Goal: Communication & Community: Answer question/provide support

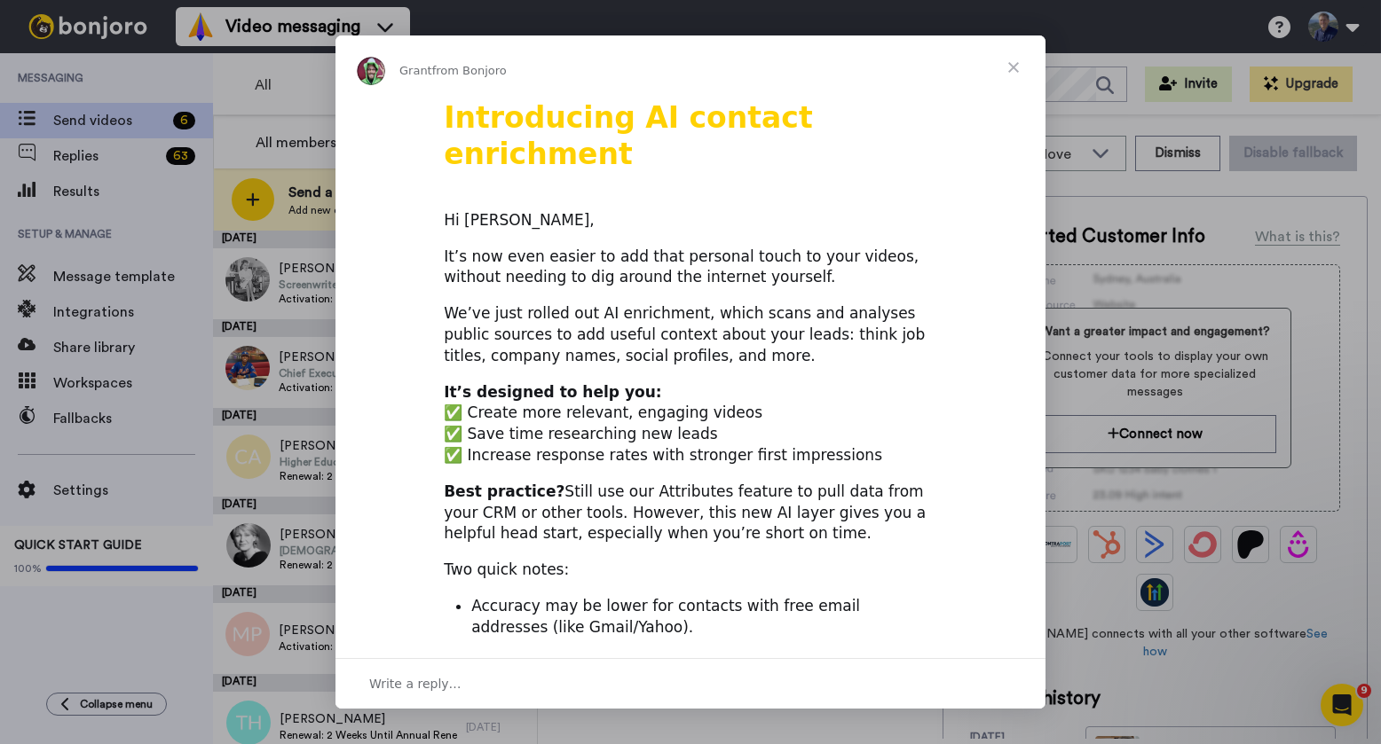
click at [1018, 57] on span "Close" at bounding box center [1013, 67] width 64 height 64
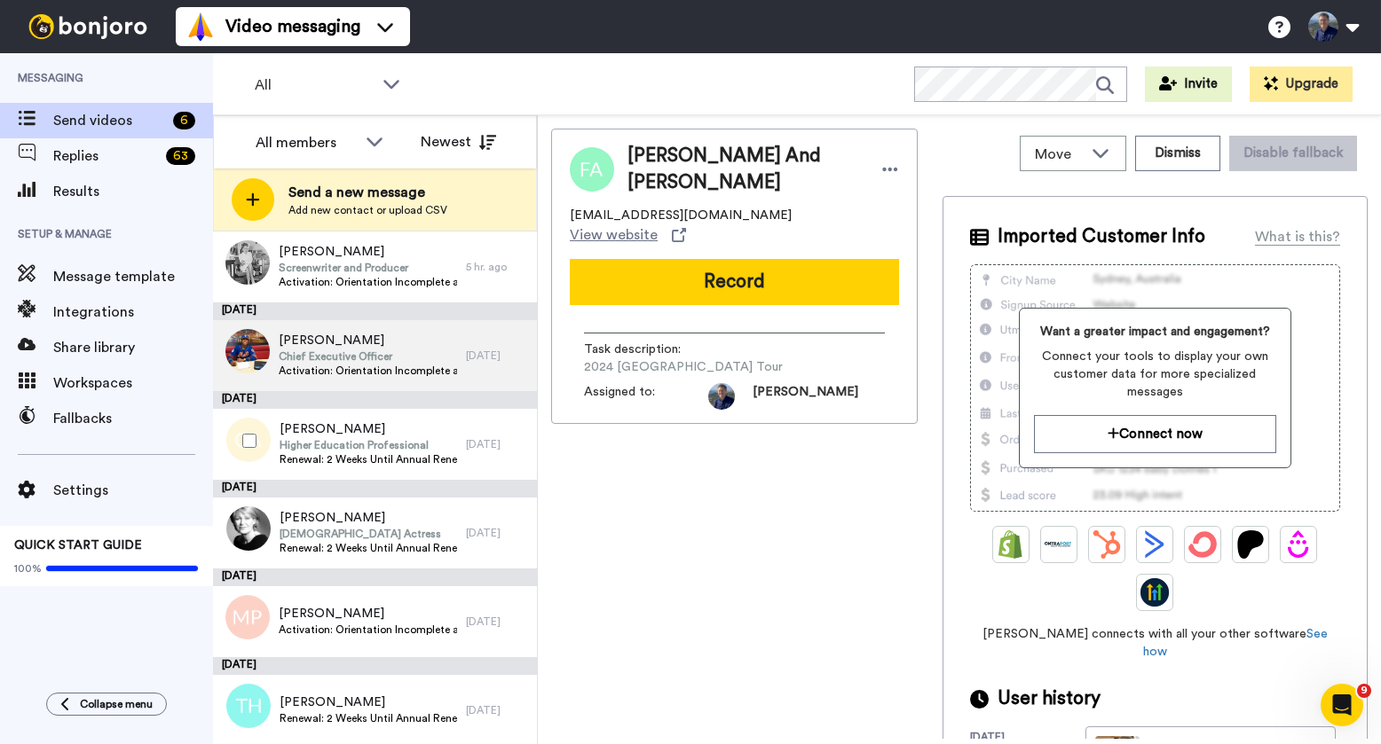
scroll to position [19, 0]
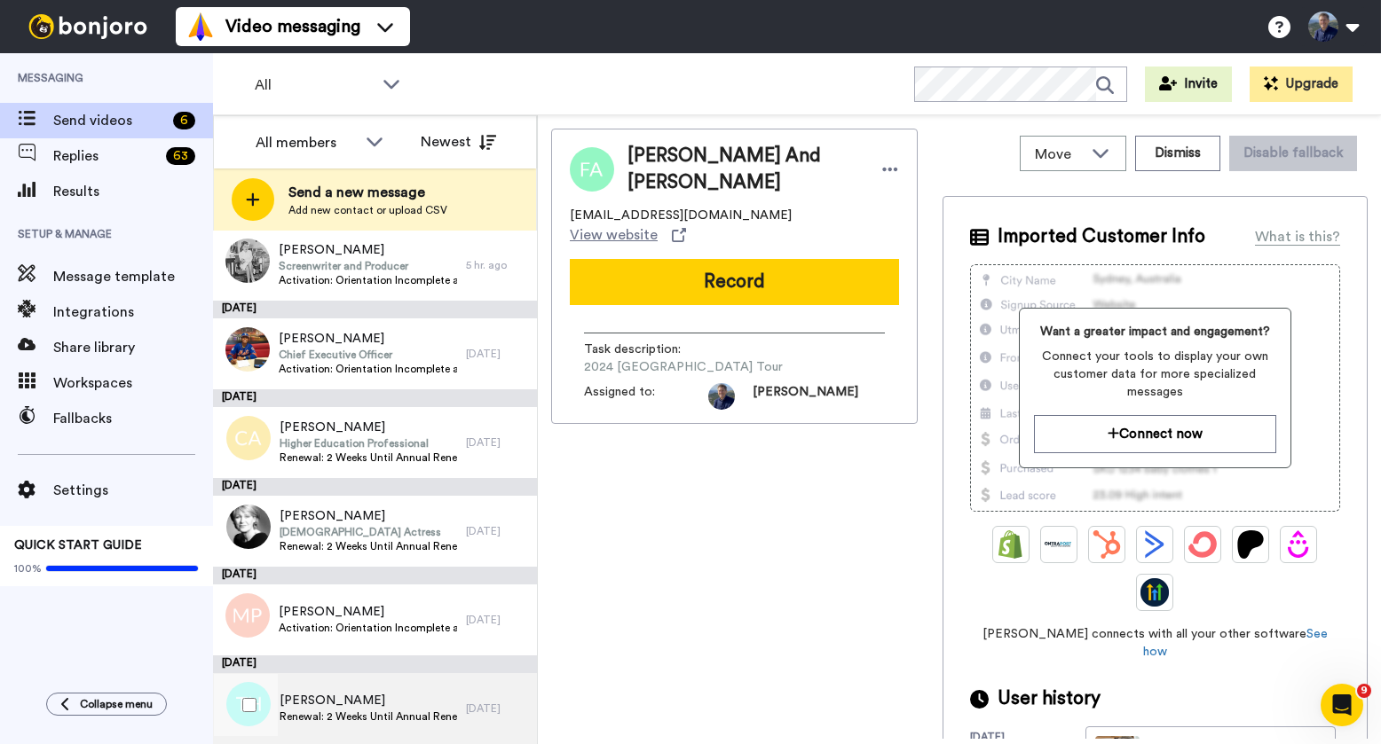
click at [488, 732] on div "Tad Hobert Renewal: 2 Weeks Until Annual Renewal 11 days ago" at bounding box center [375, 708] width 324 height 71
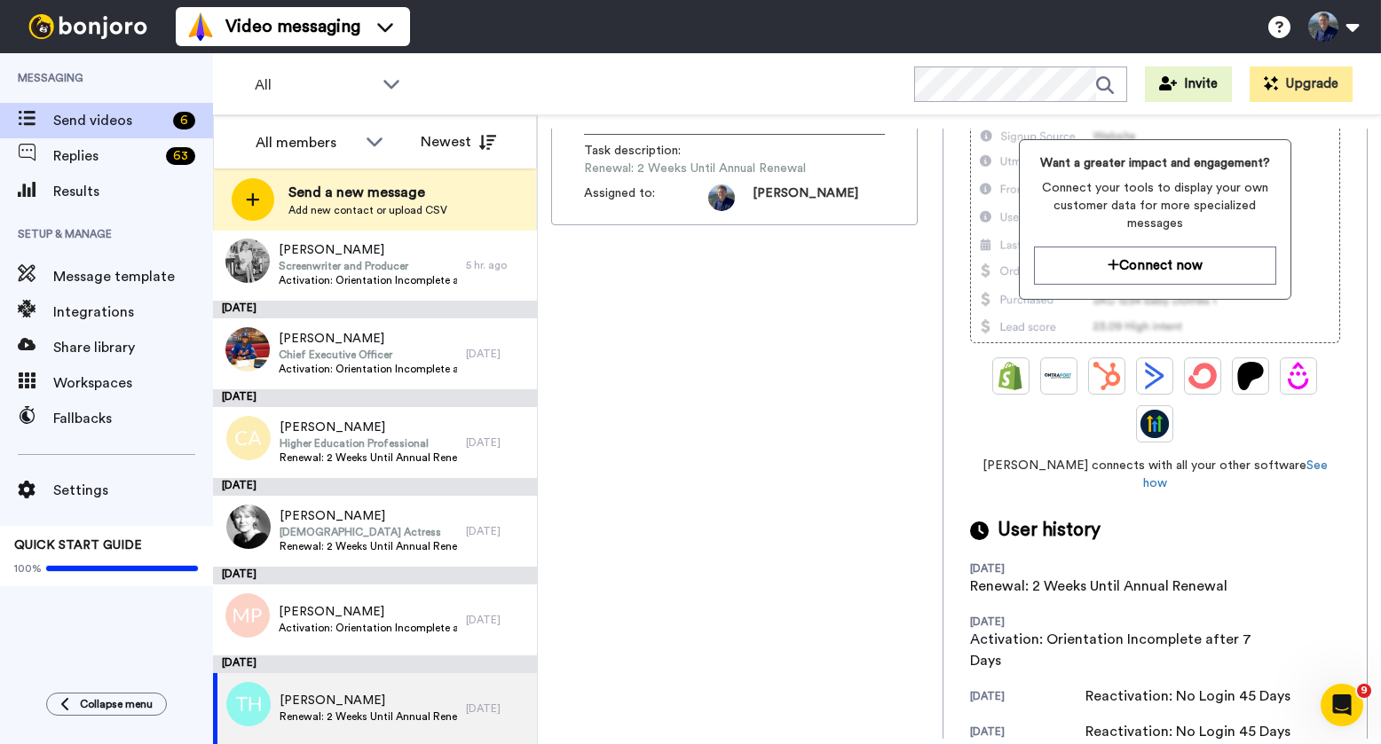
scroll to position [256, 0]
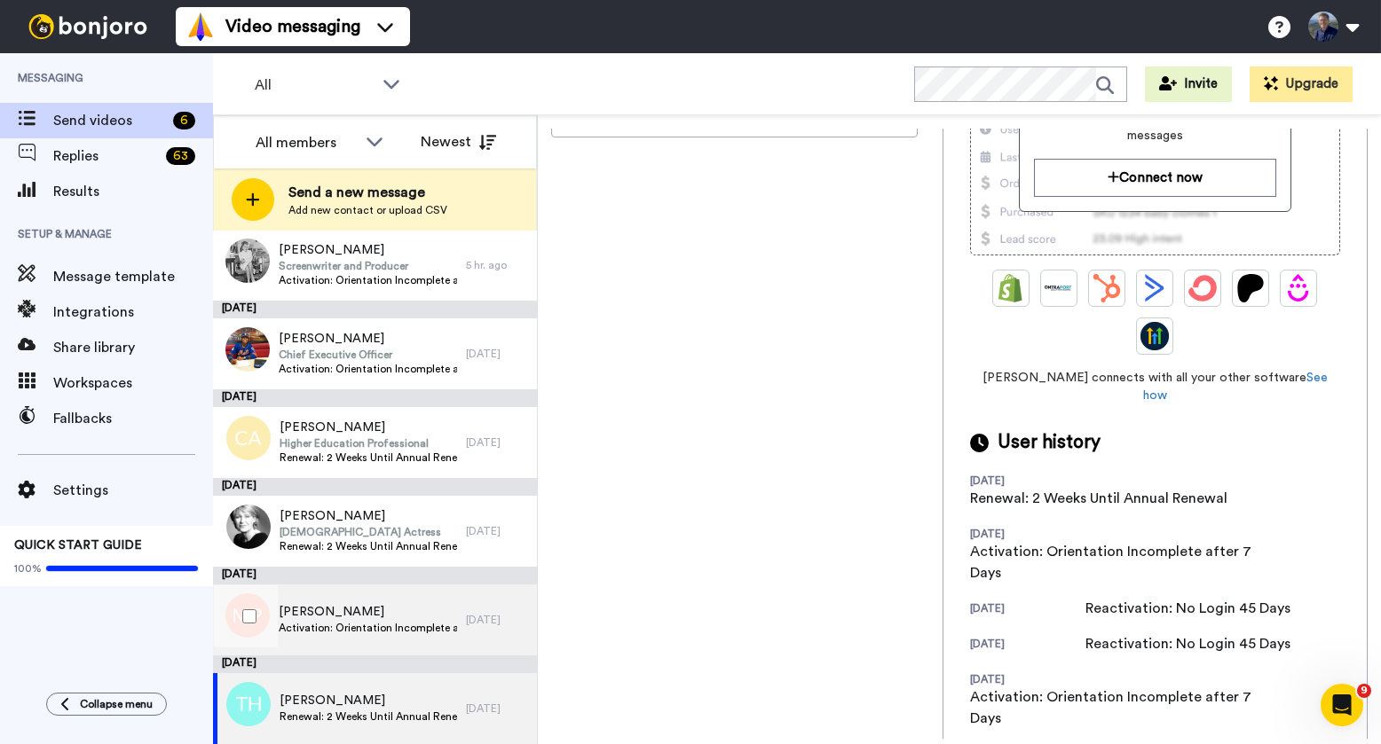
click at [415, 608] on span "Marilyn Prescott" at bounding box center [368, 612] width 178 height 18
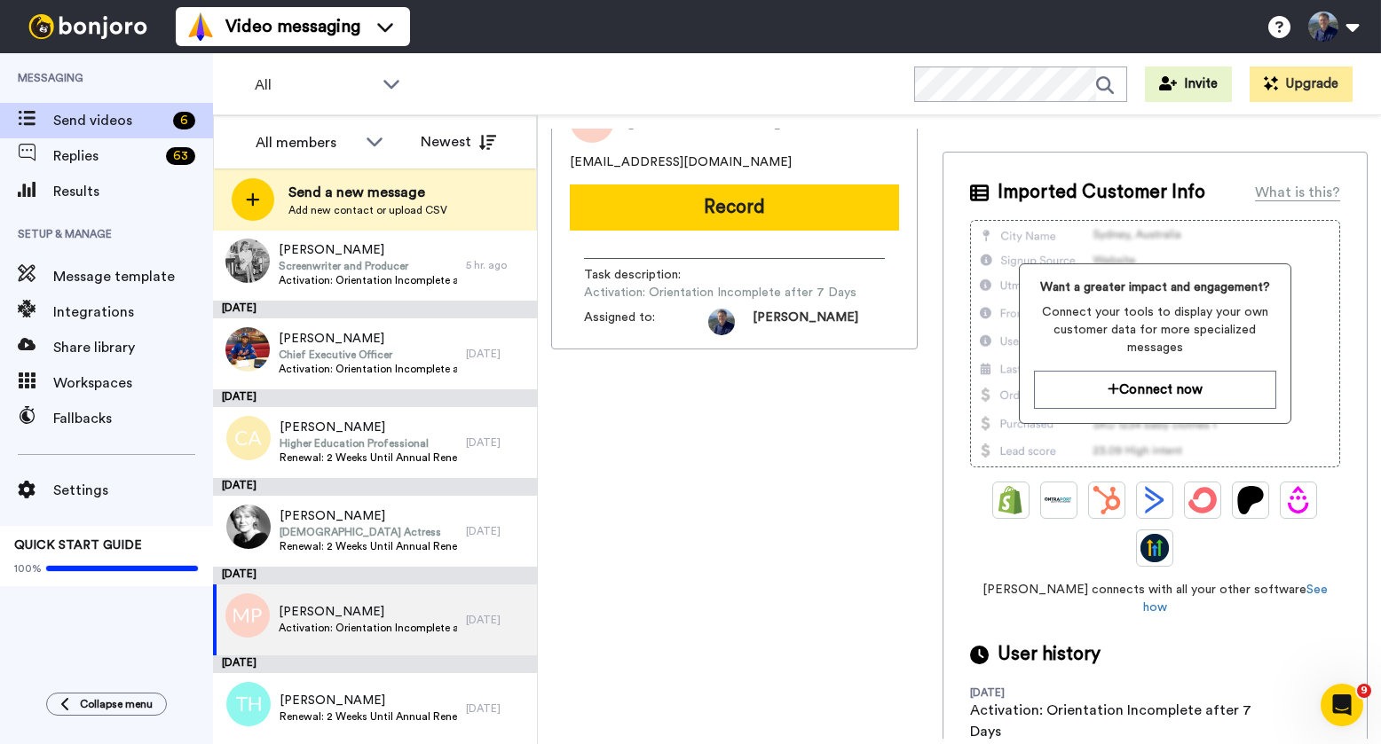
scroll to position [58, 0]
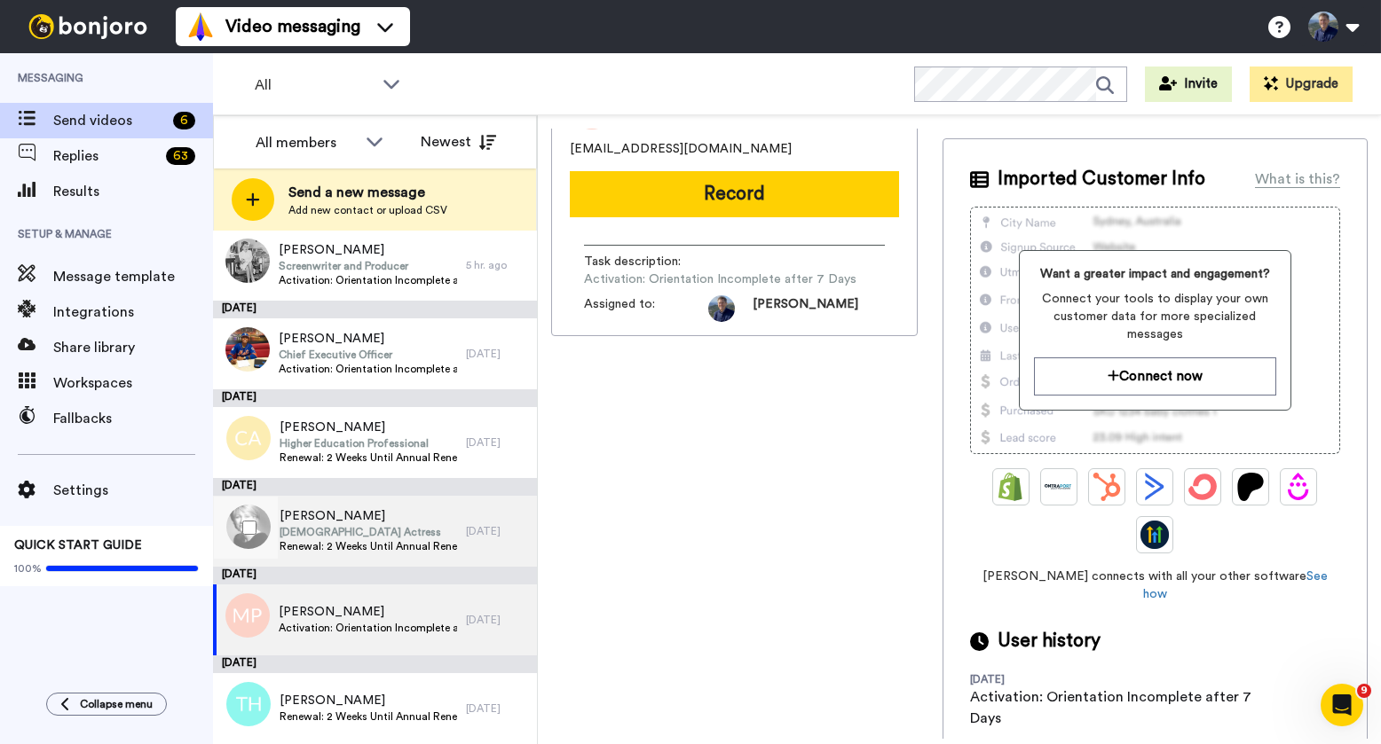
click at [466, 525] on div "6 days ago" at bounding box center [497, 531] width 62 height 14
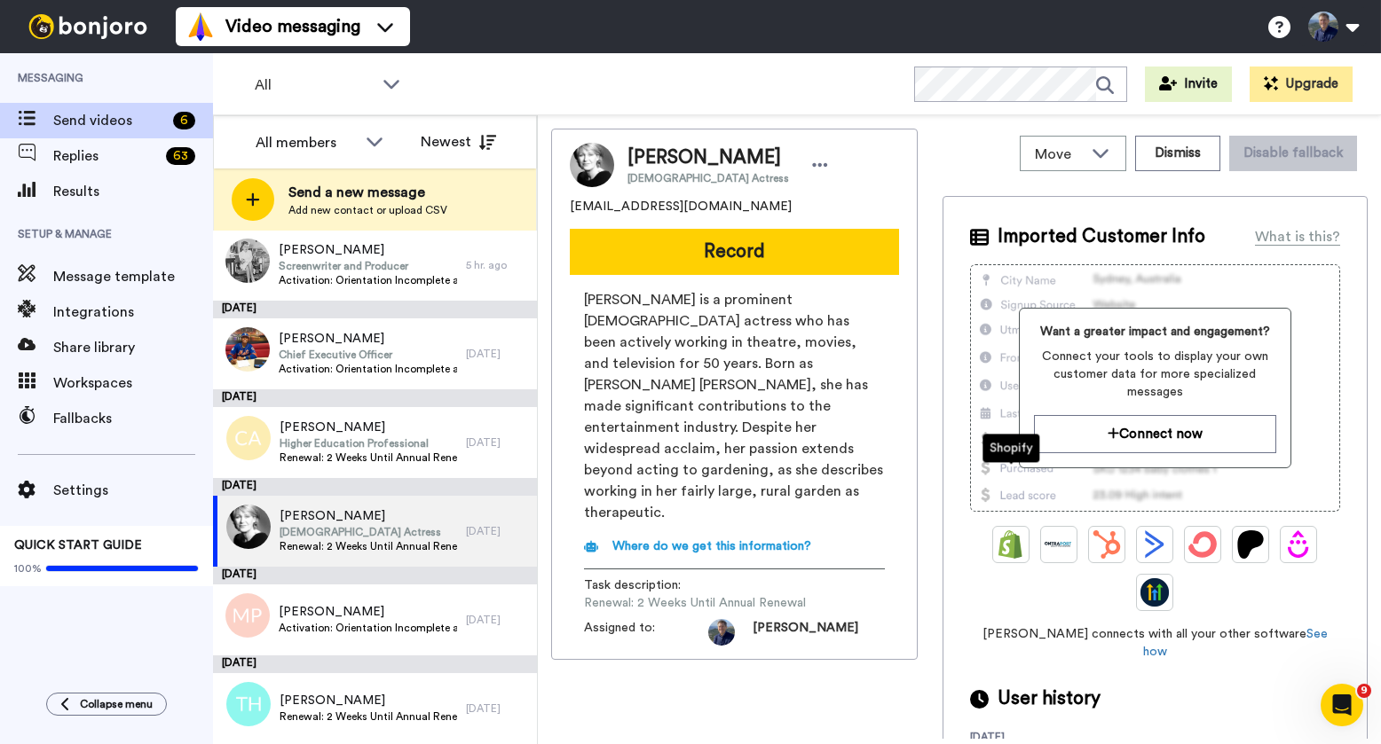
scroll to position [146, 0]
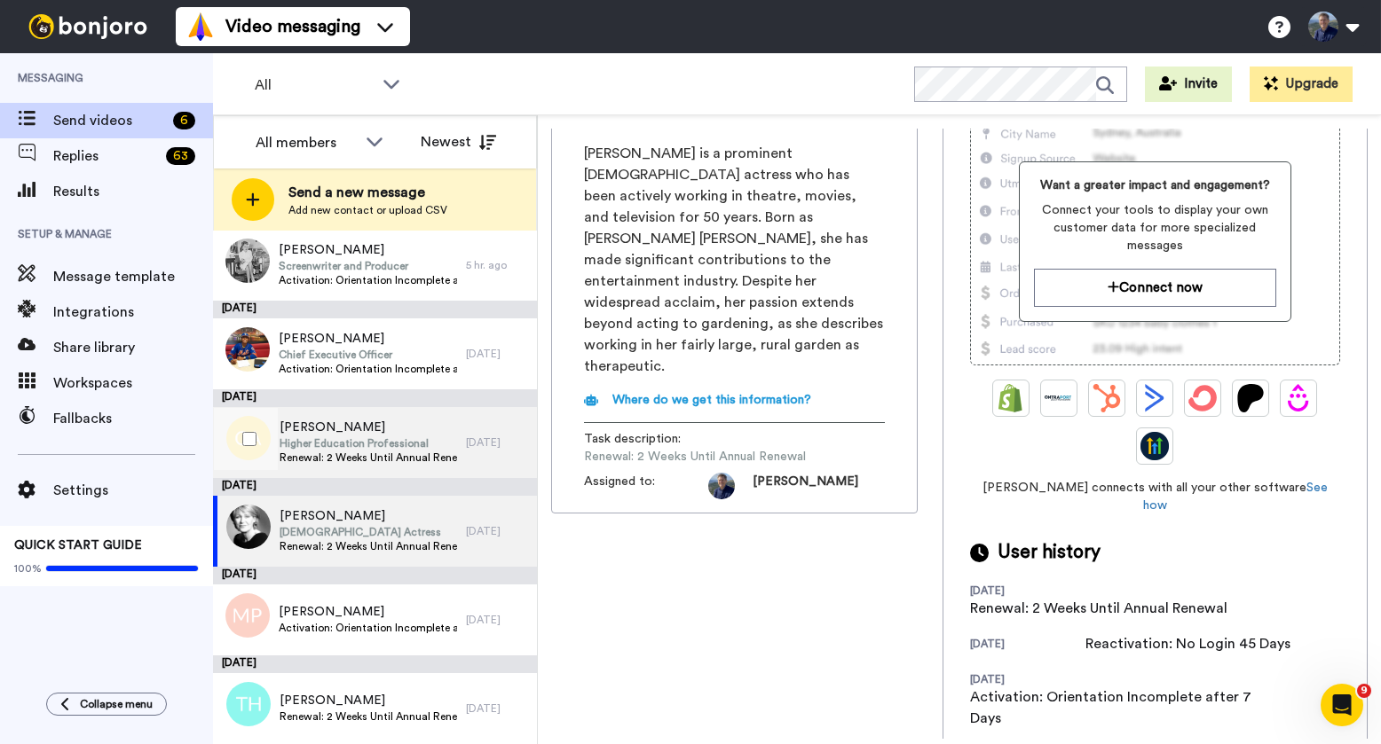
click at [457, 467] on div "Cathy Acuff Higher Education Professional Renewal: 2 Weeks Until Annual Renewal" at bounding box center [339, 442] width 253 height 71
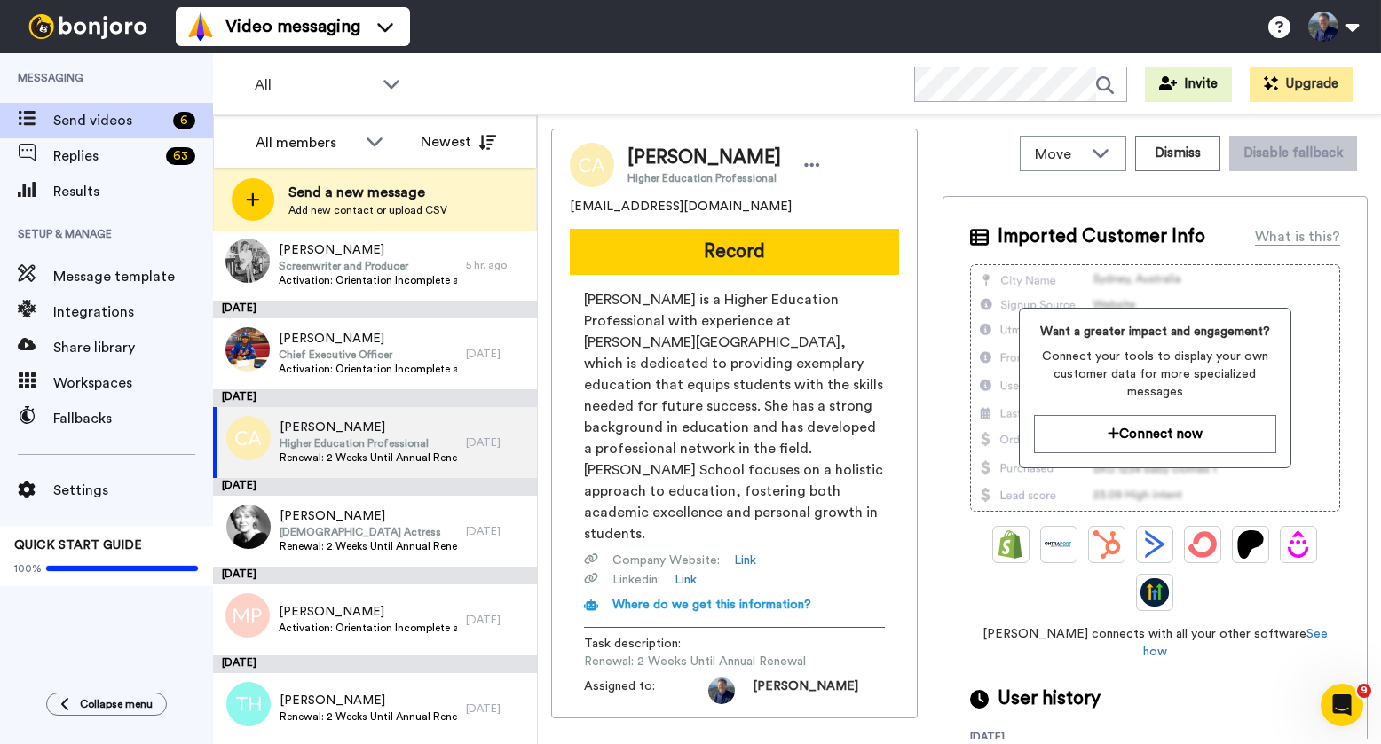
scroll to position [36, 0]
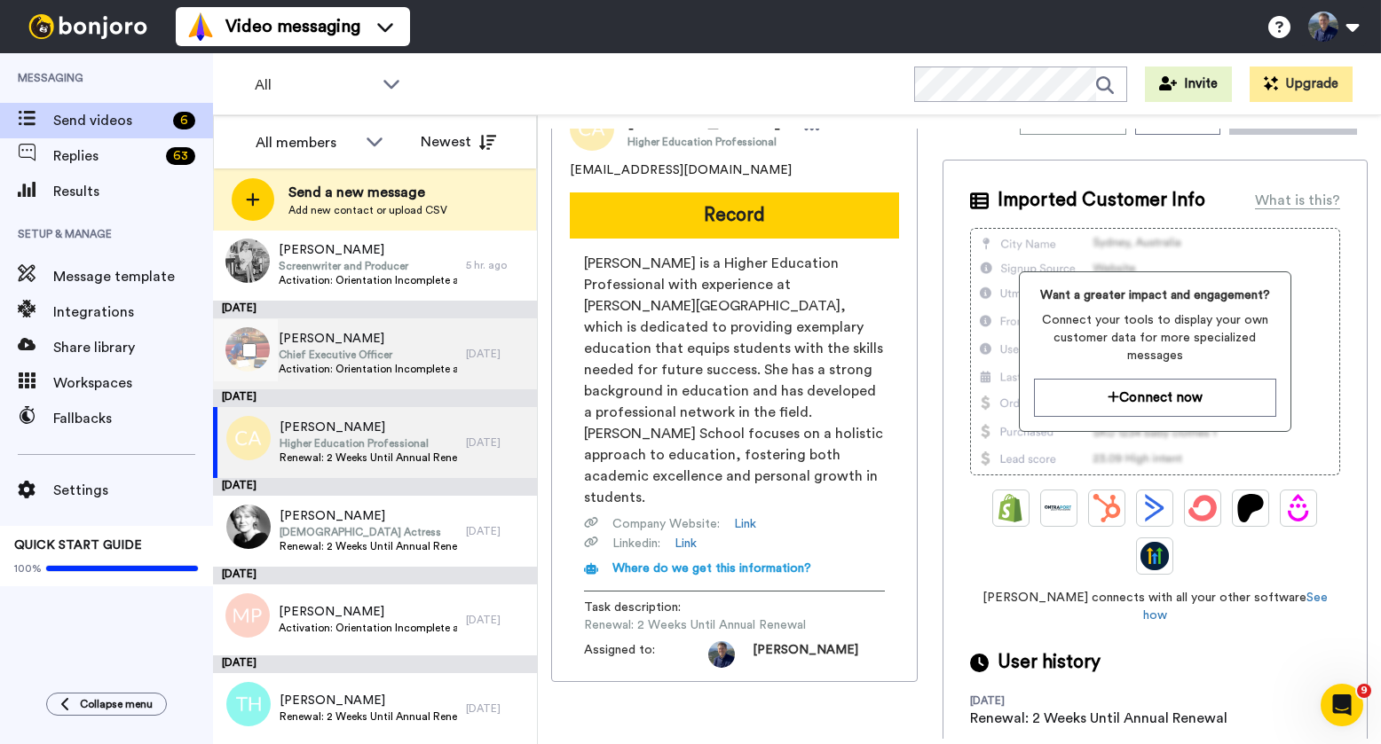
click at [390, 330] on span "Rich Brito" at bounding box center [368, 339] width 178 height 18
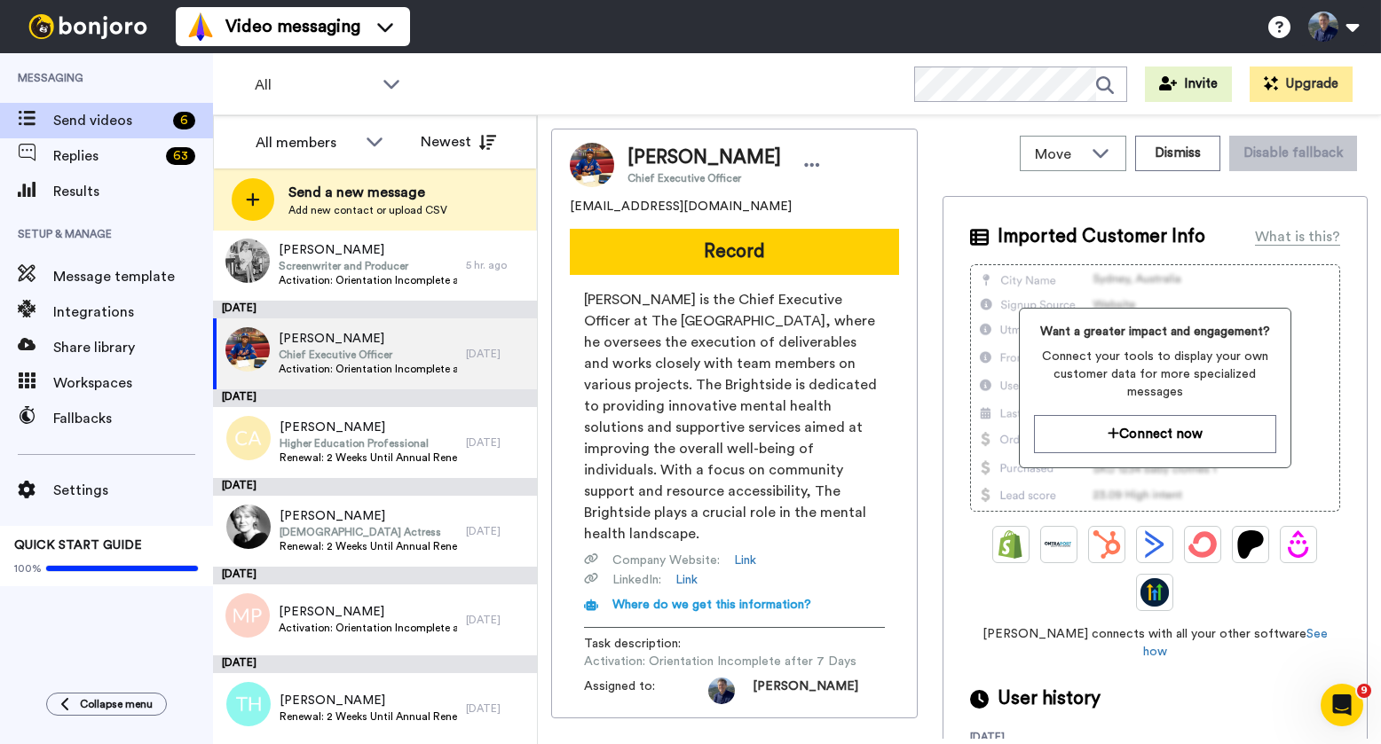
scroll to position [58, 0]
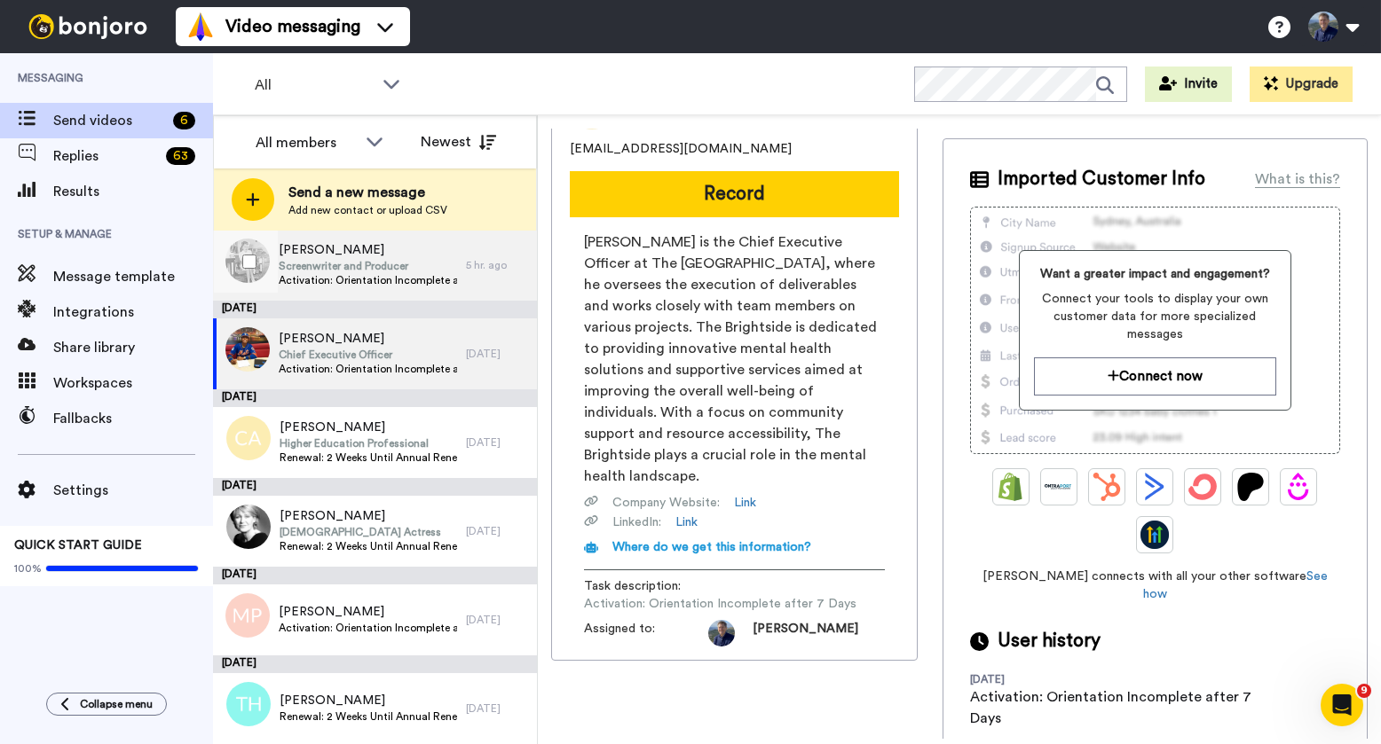
click at [420, 280] on span "Activation: Orientation Incomplete after 7 Days" at bounding box center [368, 280] width 178 height 14
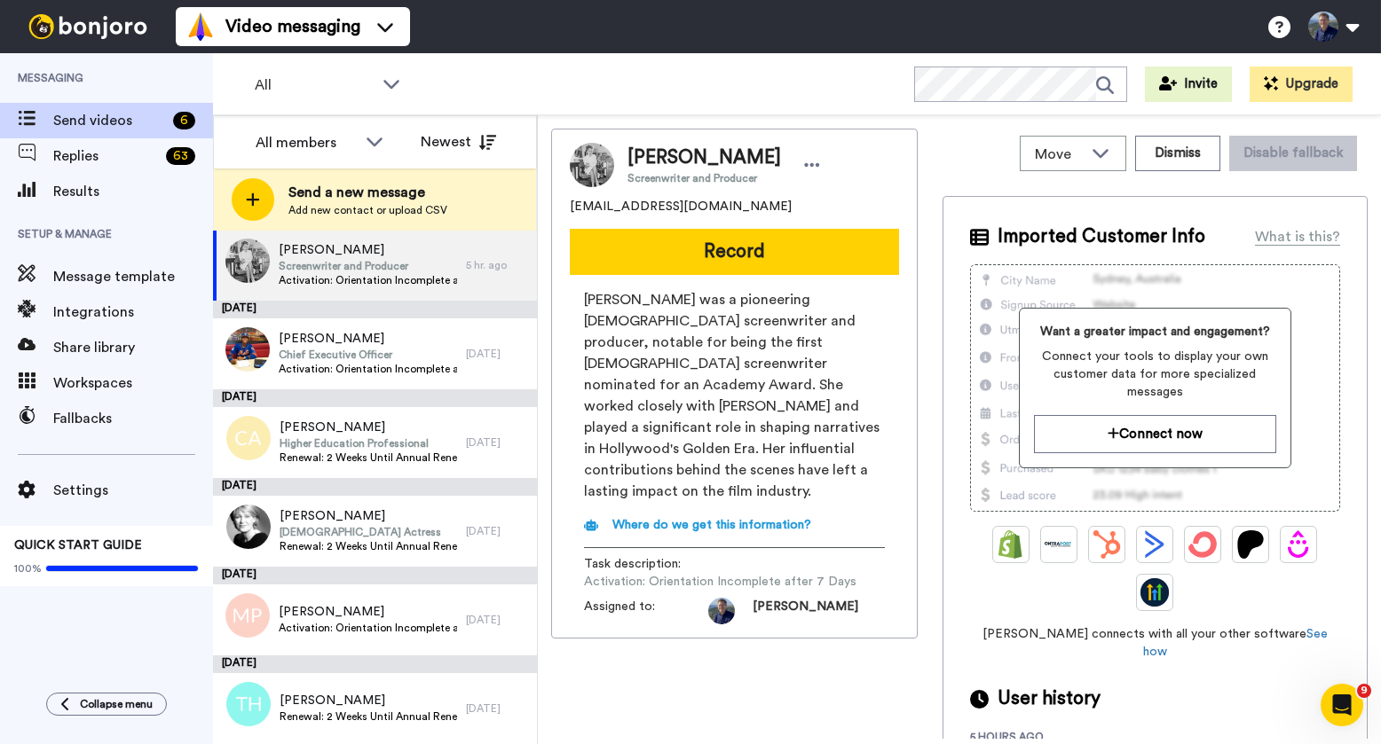
click at [670, 204] on span "cjharrison13@yahoo.com" at bounding box center [681, 207] width 222 height 18
copy span "cjharrison13@yahoo.com"
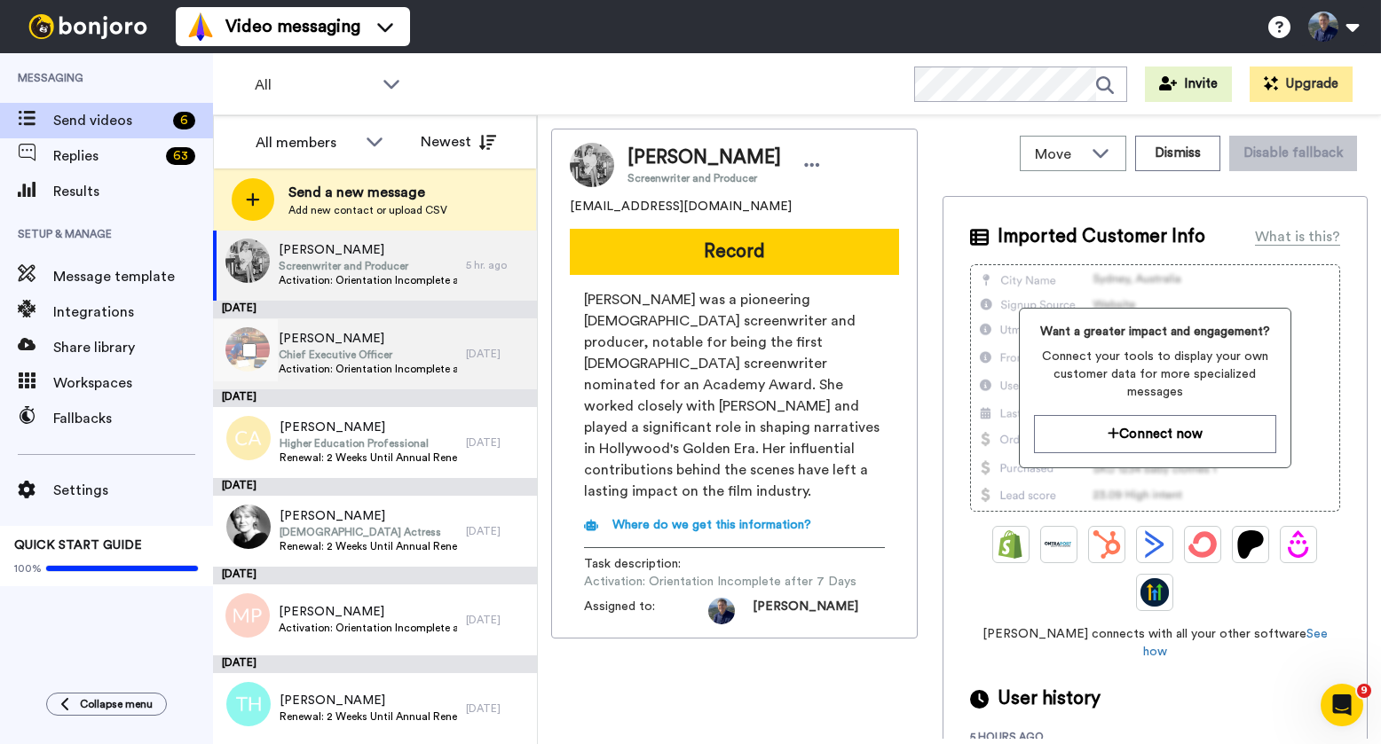
click at [357, 332] on span "Rich Brito" at bounding box center [368, 339] width 178 height 18
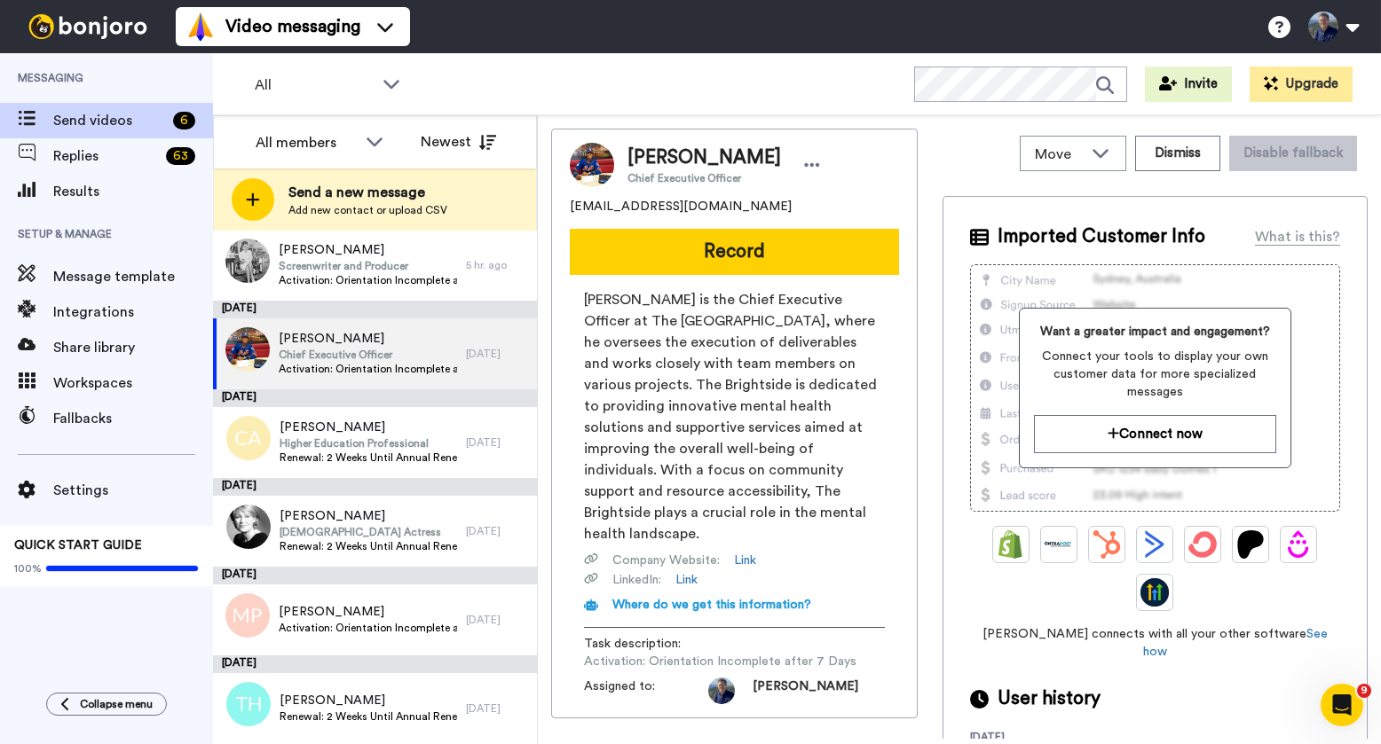
click at [672, 203] on span "richb884@gmail.com" at bounding box center [681, 207] width 222 height 18
copy span "richb884@gmail.com"
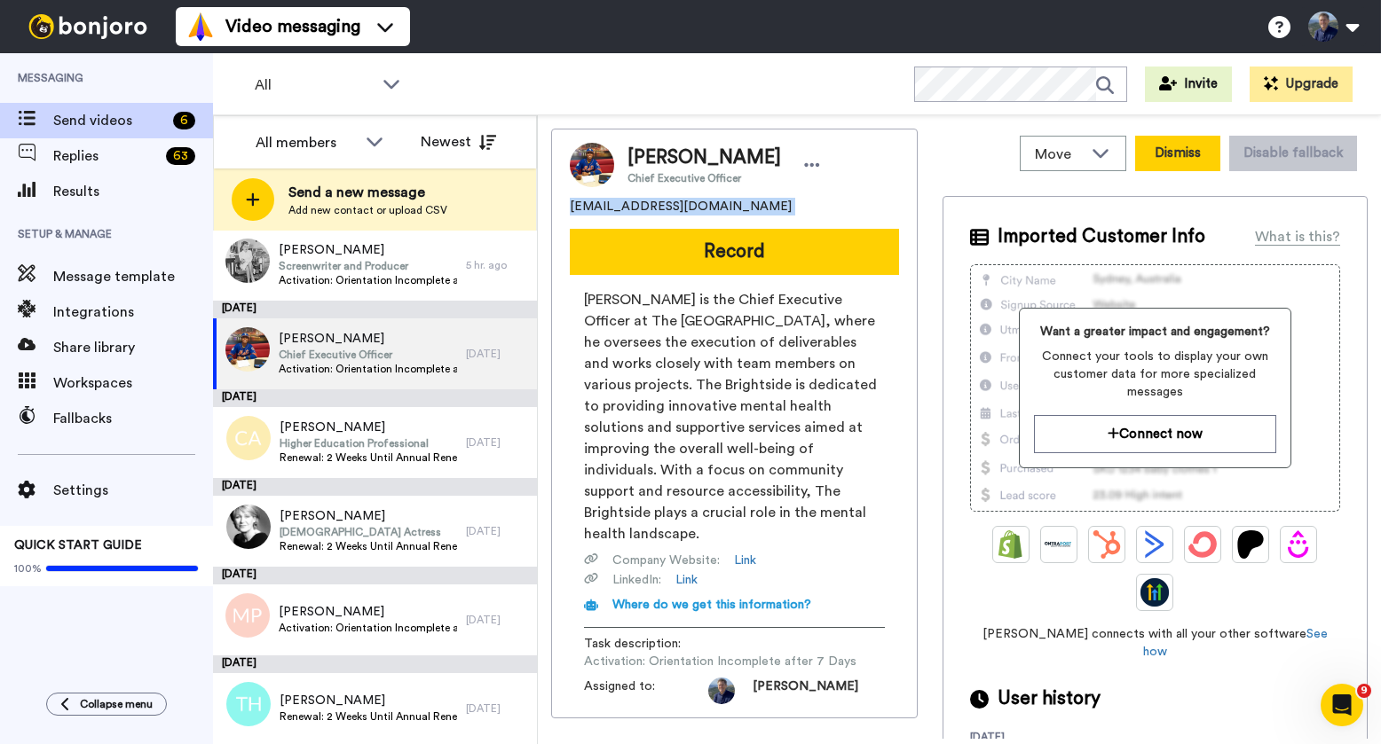
click at [1182, 154] on button "Dismiss" at bounding box center [1177, 153] width 85 height 35
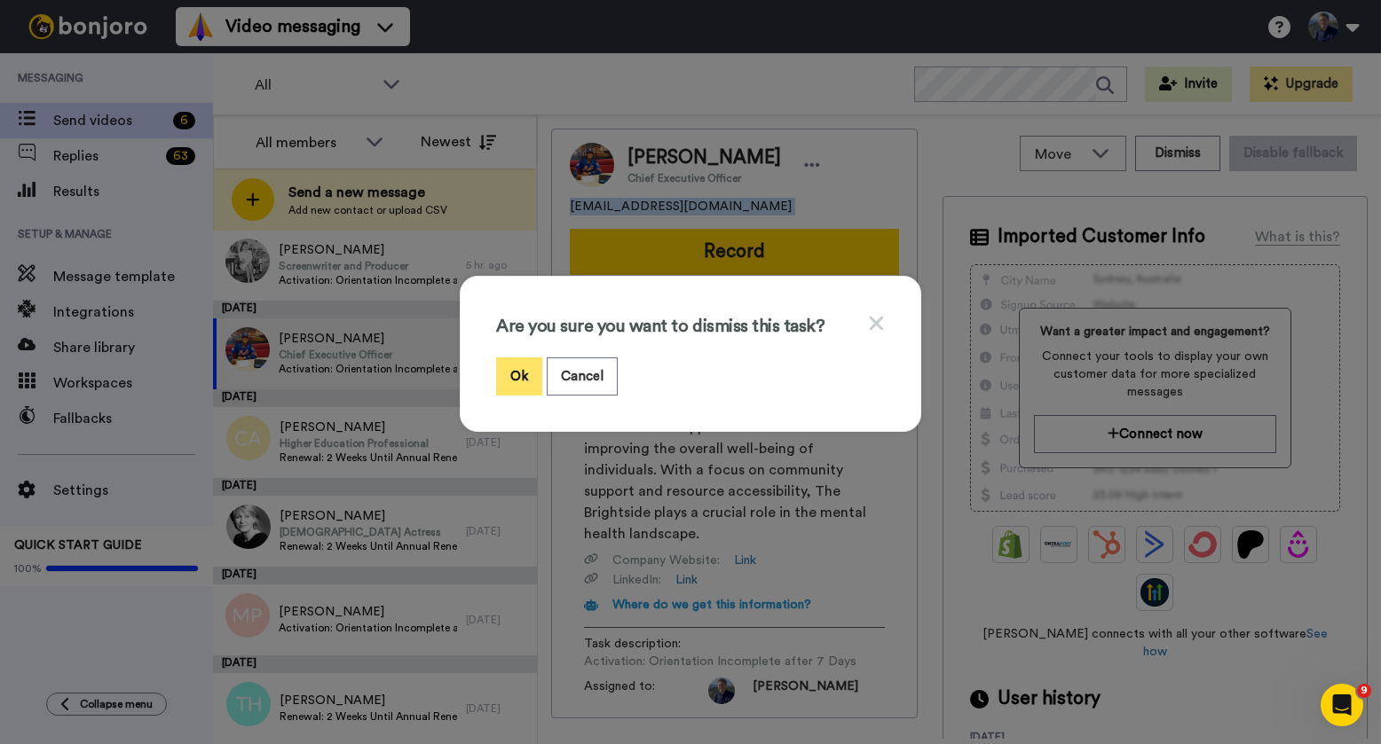
click at [527, 379] on button "Ok" at bounding box center [519, 377] width 46 height 38
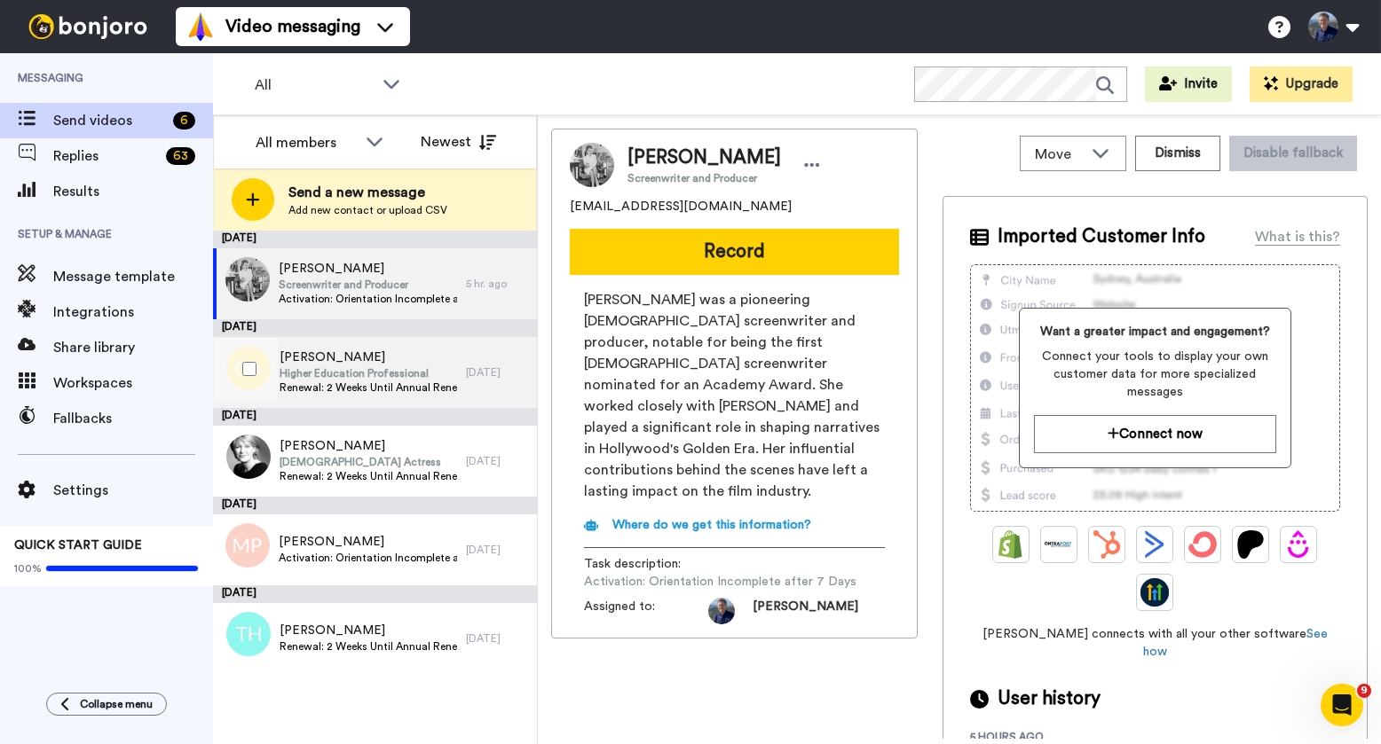
click at [358, 367] on span "Higher Education Professional" at bounding box center [368, 373] width 177 height 14
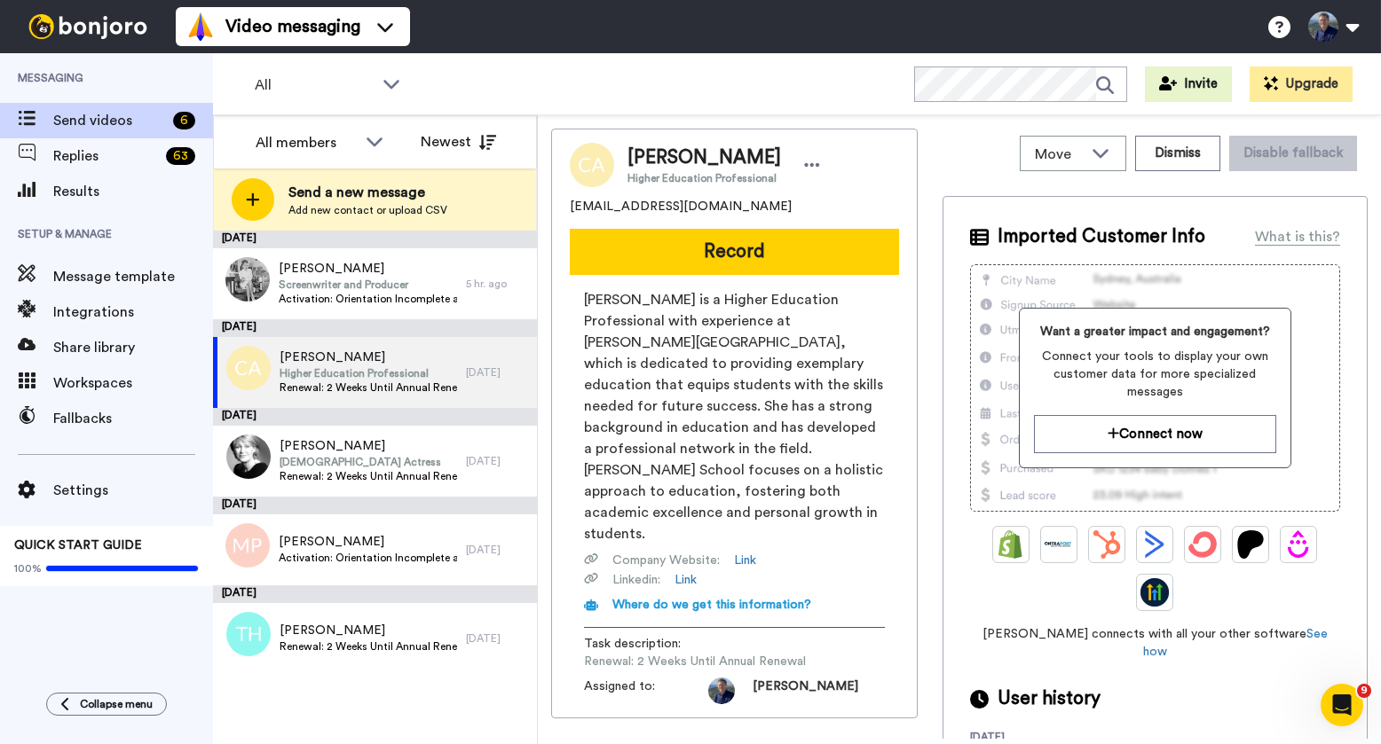
click at [674, 198] on span "ctacuff1983@gmail.com" at bounding box center [681, 207] width 222 height 18
click at [665, 205] on span "ctacuff1983@gmail.com" at bounding box center [681, 207] width 222 height 18
copy span "ctacuff1983@gmail.com"
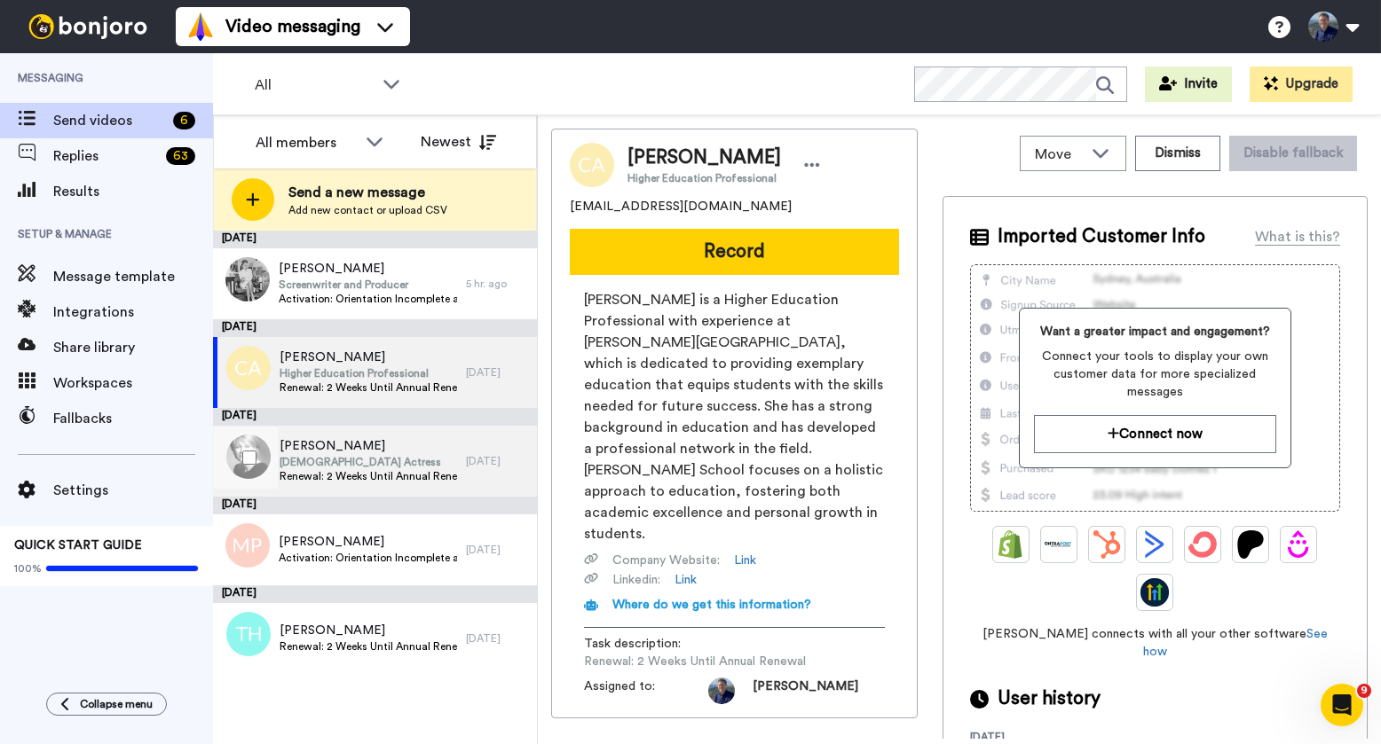
click at [420, 460] on span "British Actress" at bounding box center [368, 462] width 177 height 14
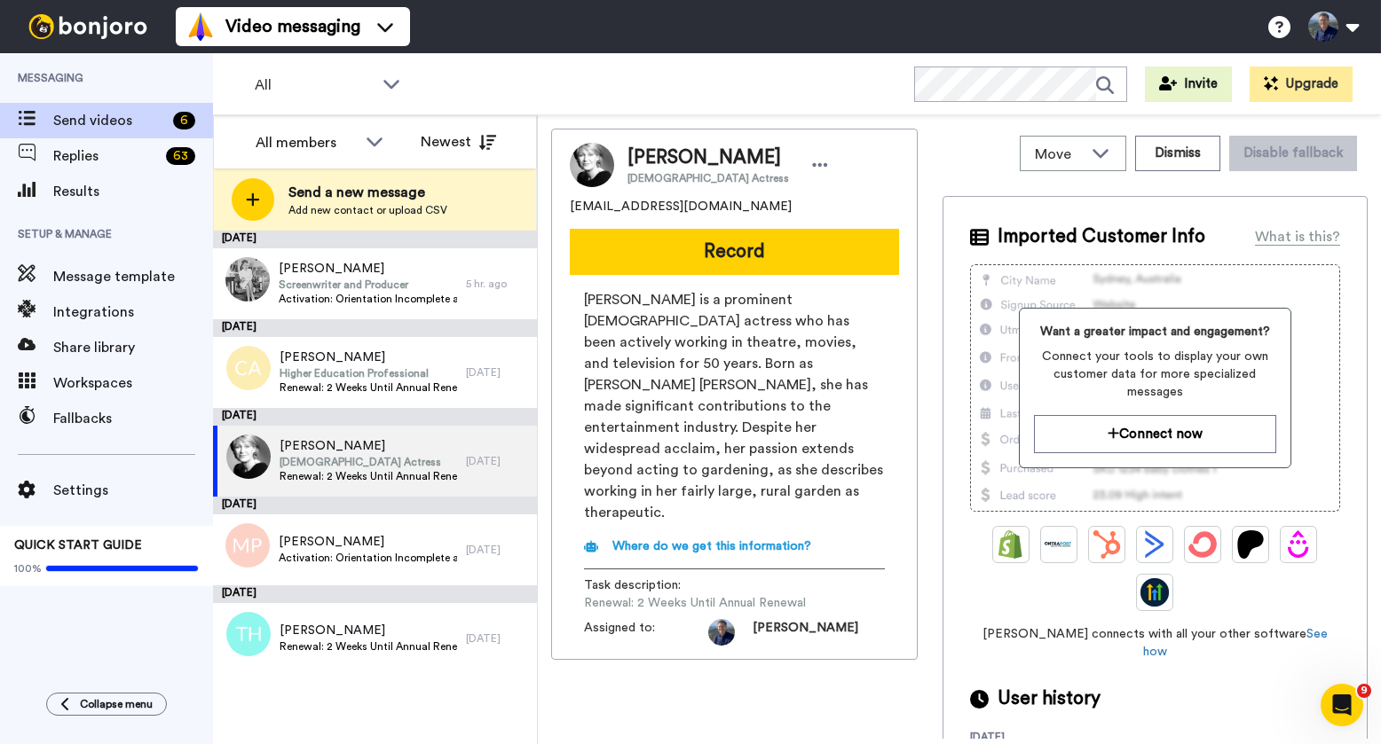
click at [652, 204] on span "jillqbaker@gmail.com" at bounding box center [681, 207] width 222 height 18
copy span "jillqbaker@gmail.com"
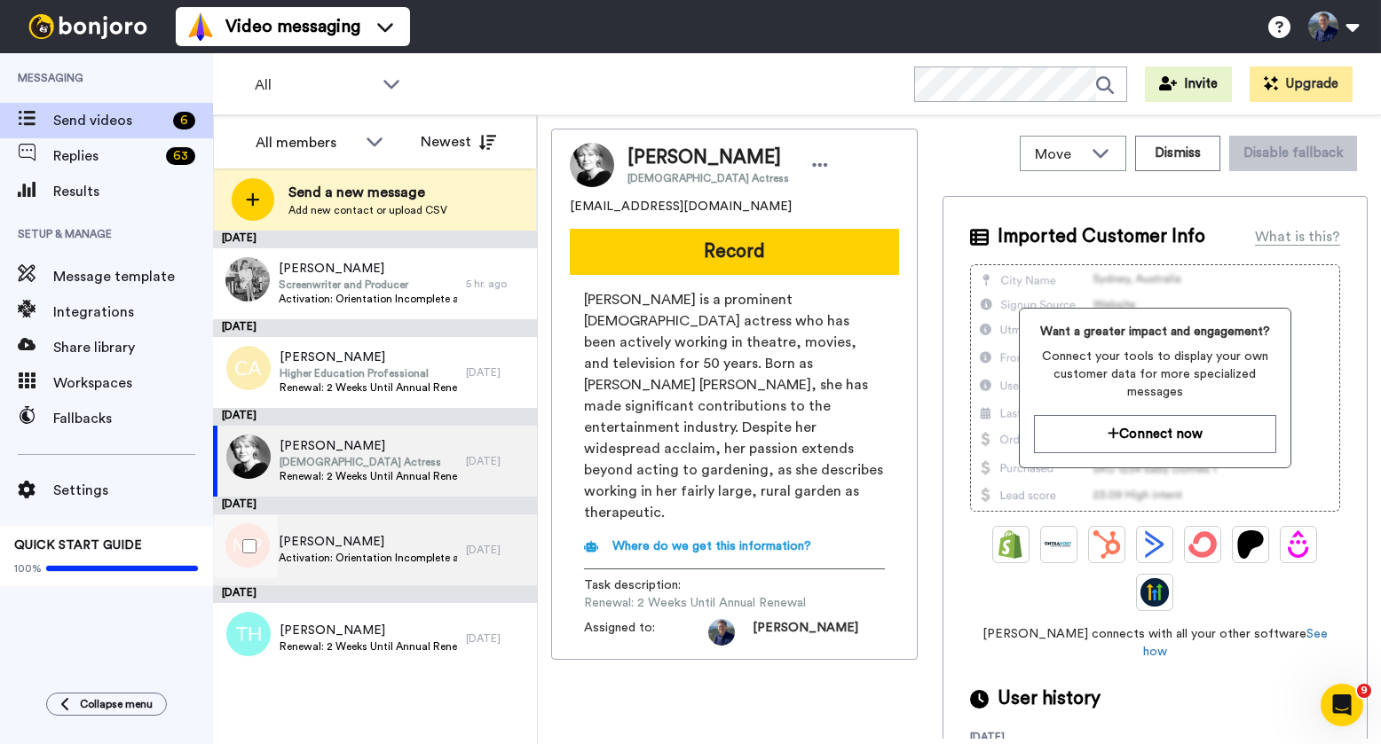
click at [344, 539] on span "Marilyn Prescott" at bounding box center [368, 542] width 178 height 18
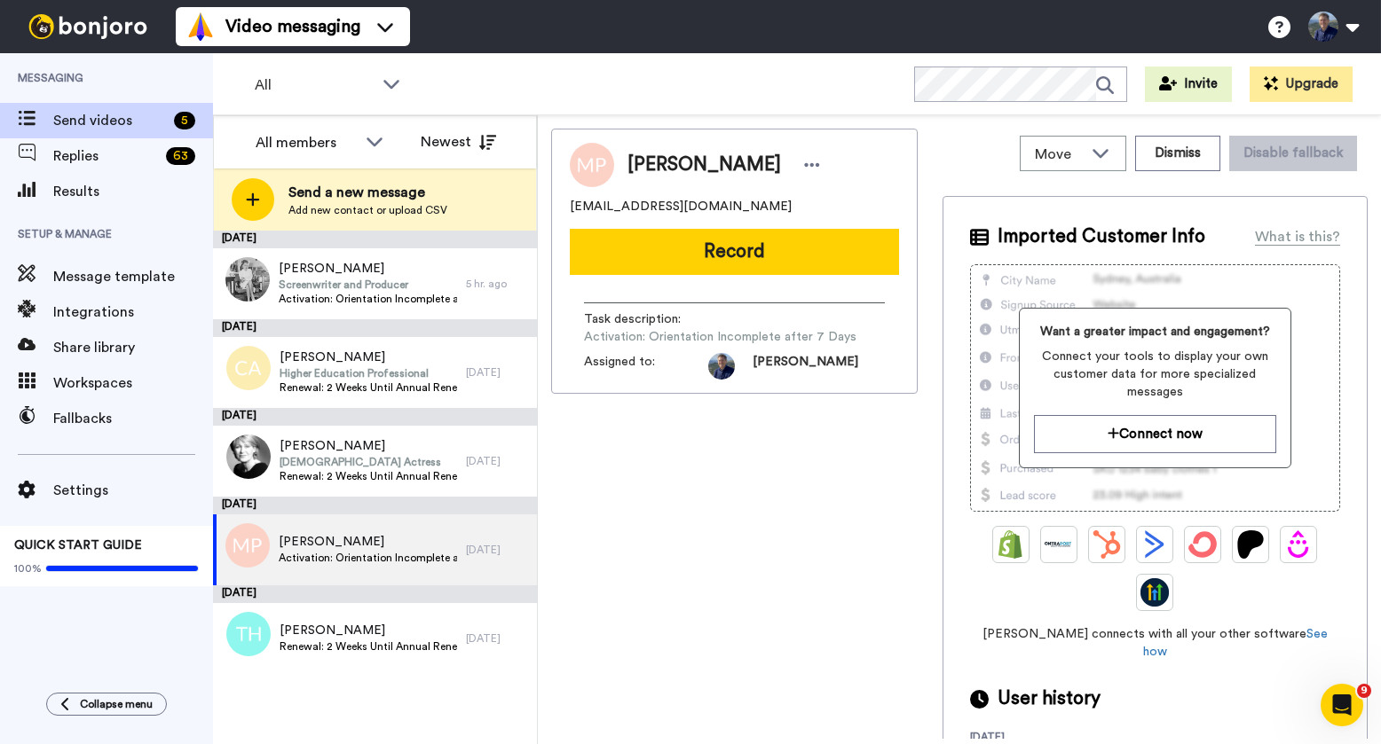
click at [665, 209] on span "mmpabcd5@outlook.com" at bounding box center [681, 207] width 222 height 18
copy span "mmpabcd5@outlook.com"
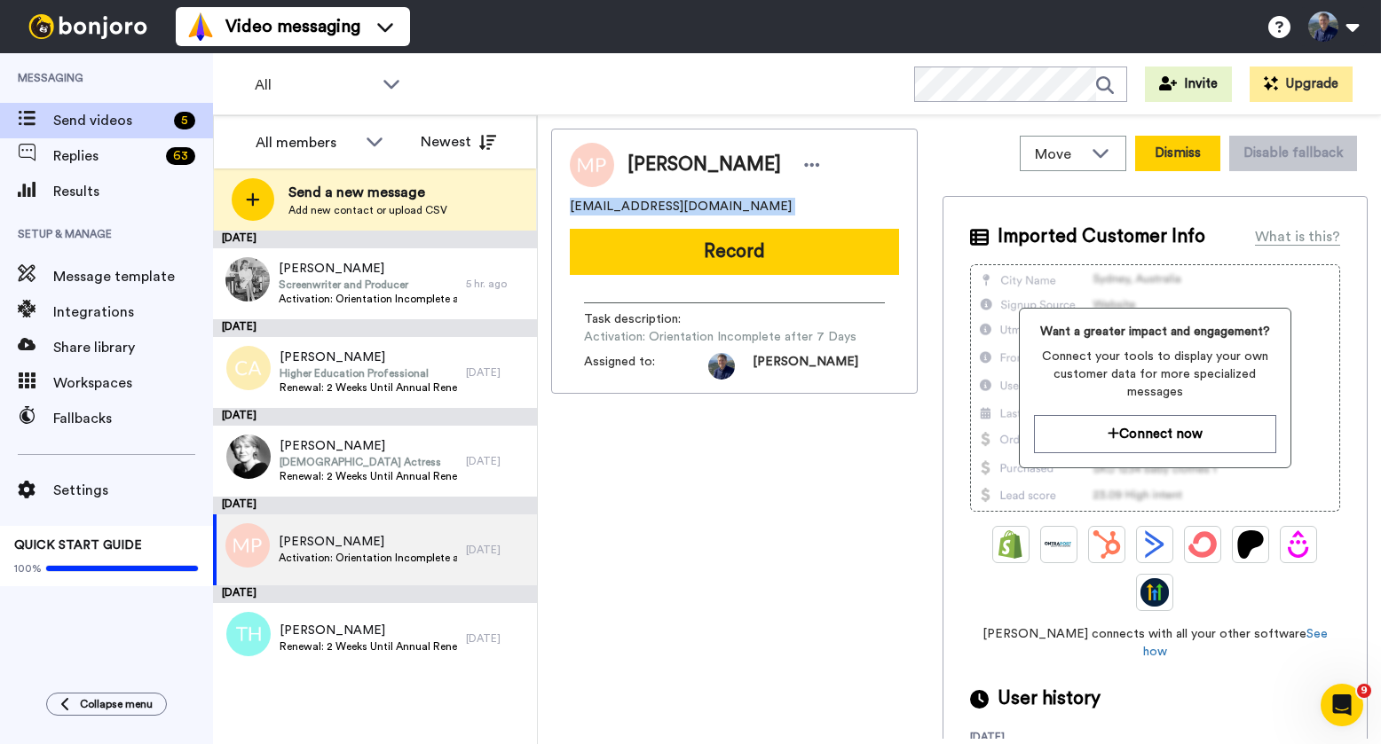
click at [1167, 150] on button "Dismiss" at bounding box center [1177, 153] width 85 height 35
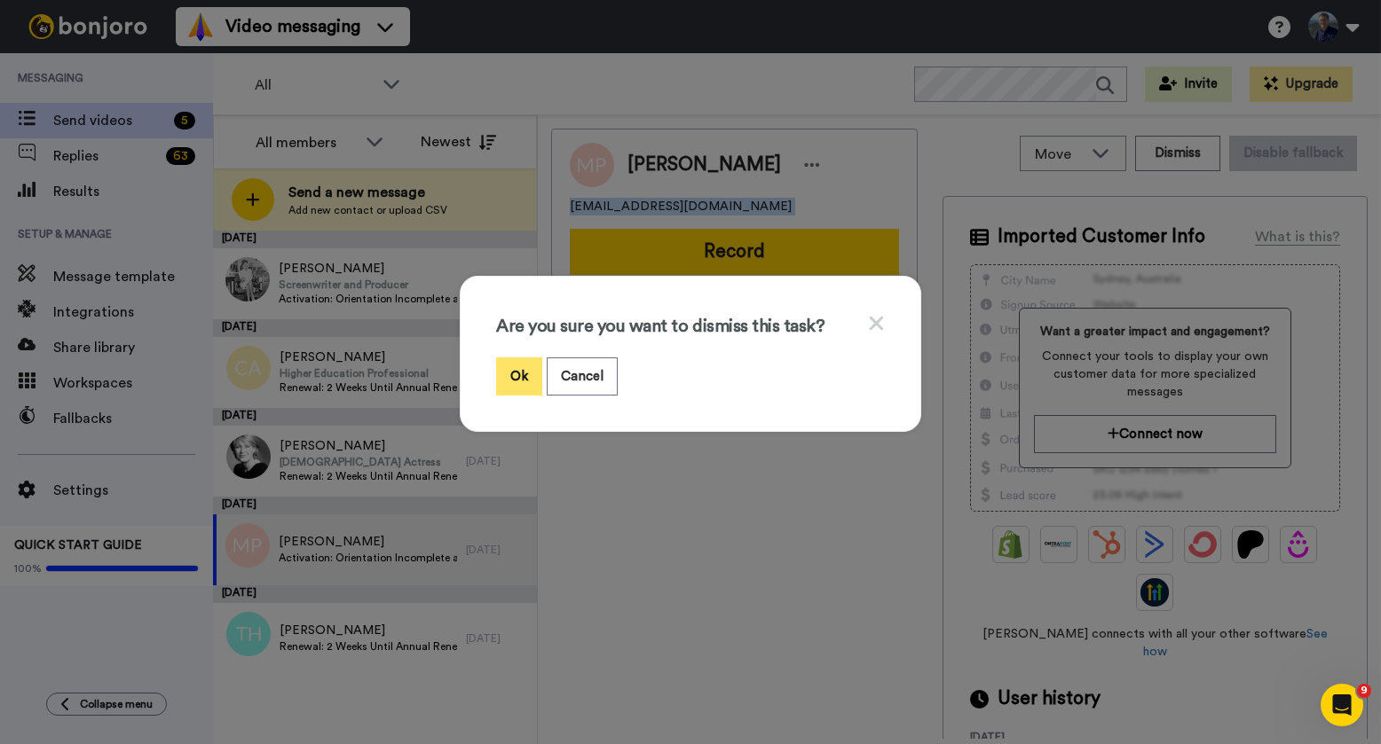
click at [520, 364] on button "Ok" at bounding box center [519, 377] width 46 height 38
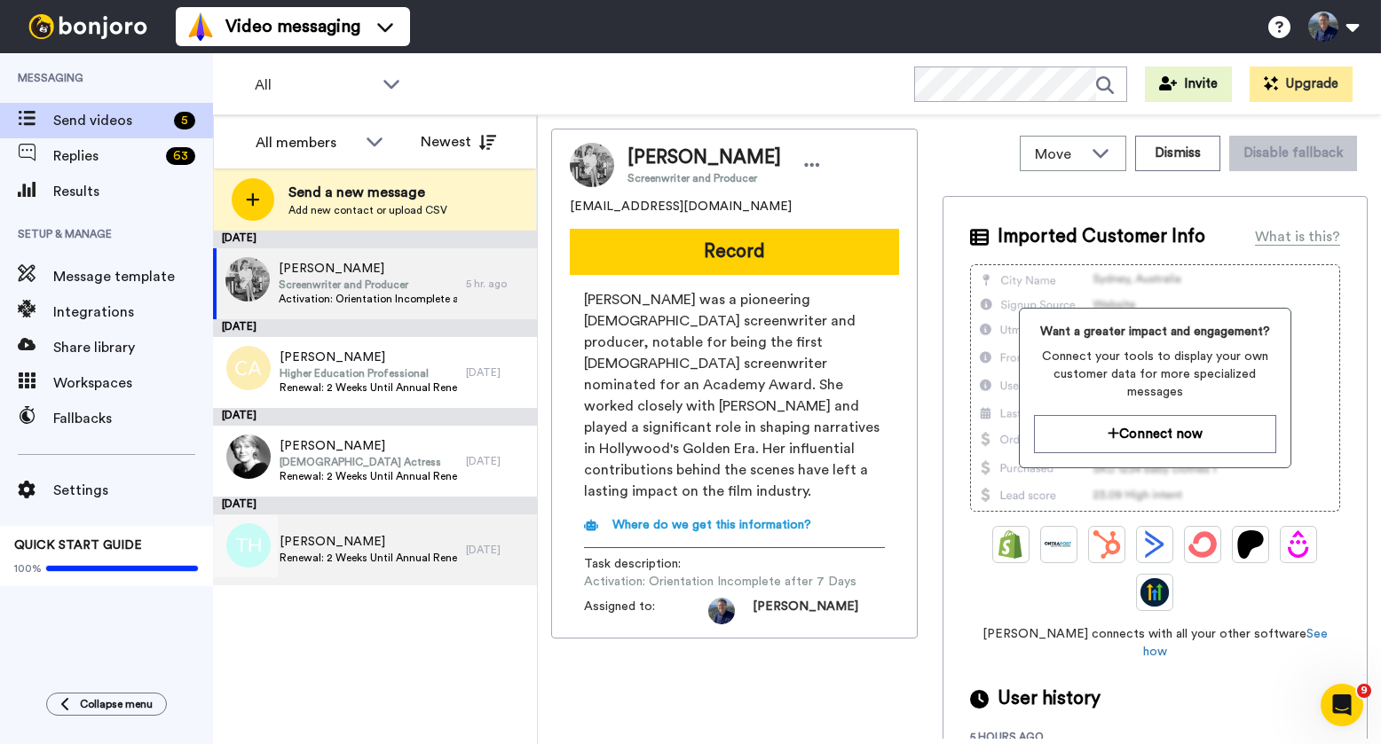
click at [348, 547] on span "[PERSON_NAME]" at bounding box center [368, 542] width 177 height 18
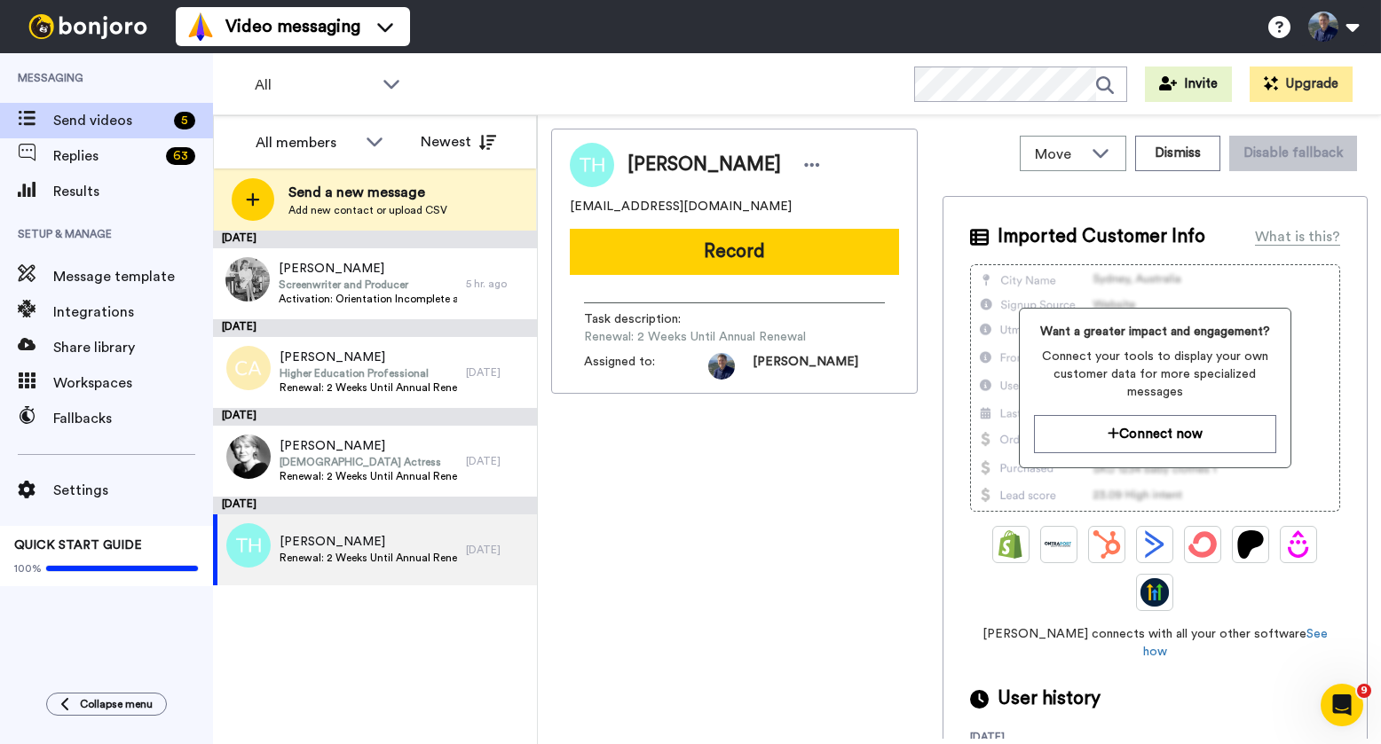
click at [671, 205] on span "tadhobert@aol.com" at bounding box center [681, 207] width 222 height 18
copy span "tadhobert@aol.com"
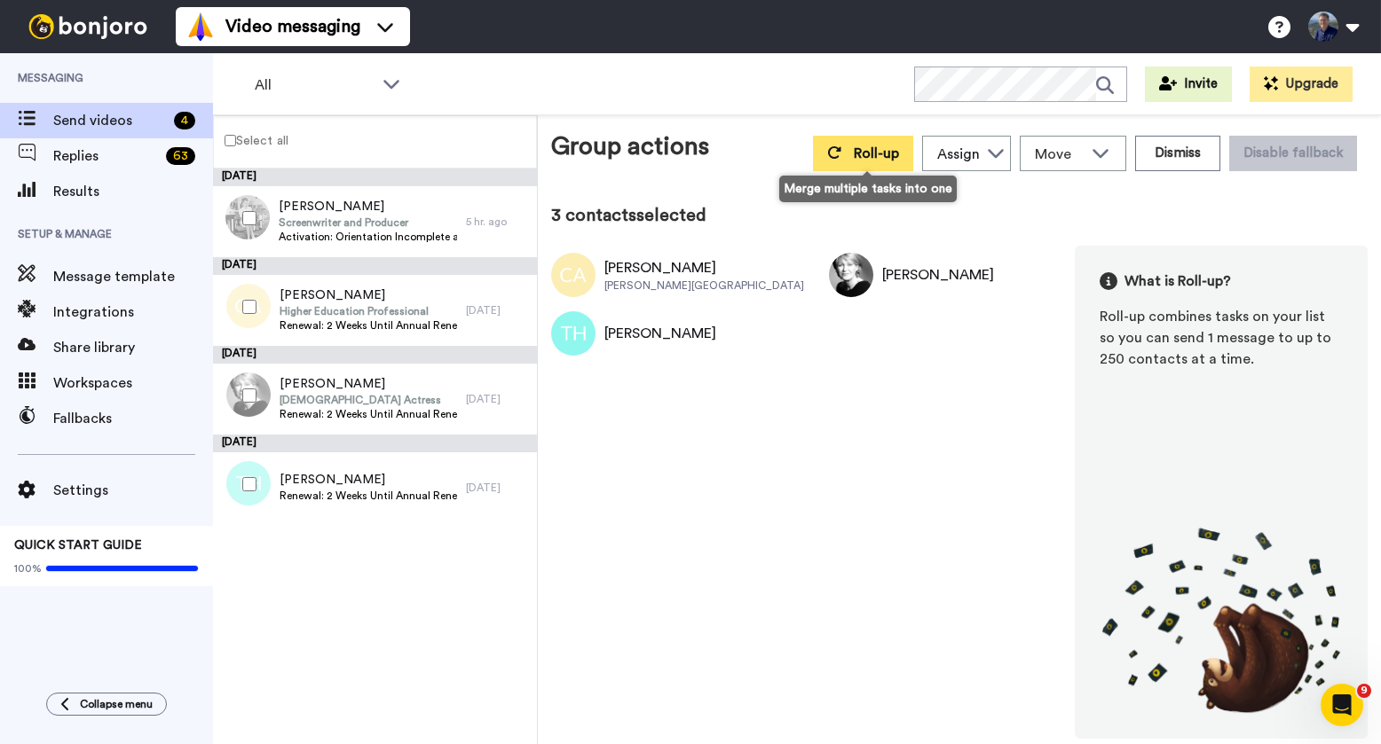
click at [879, 159] on span "Roll-up" at bounding box center [876, 153] width 45 height 14
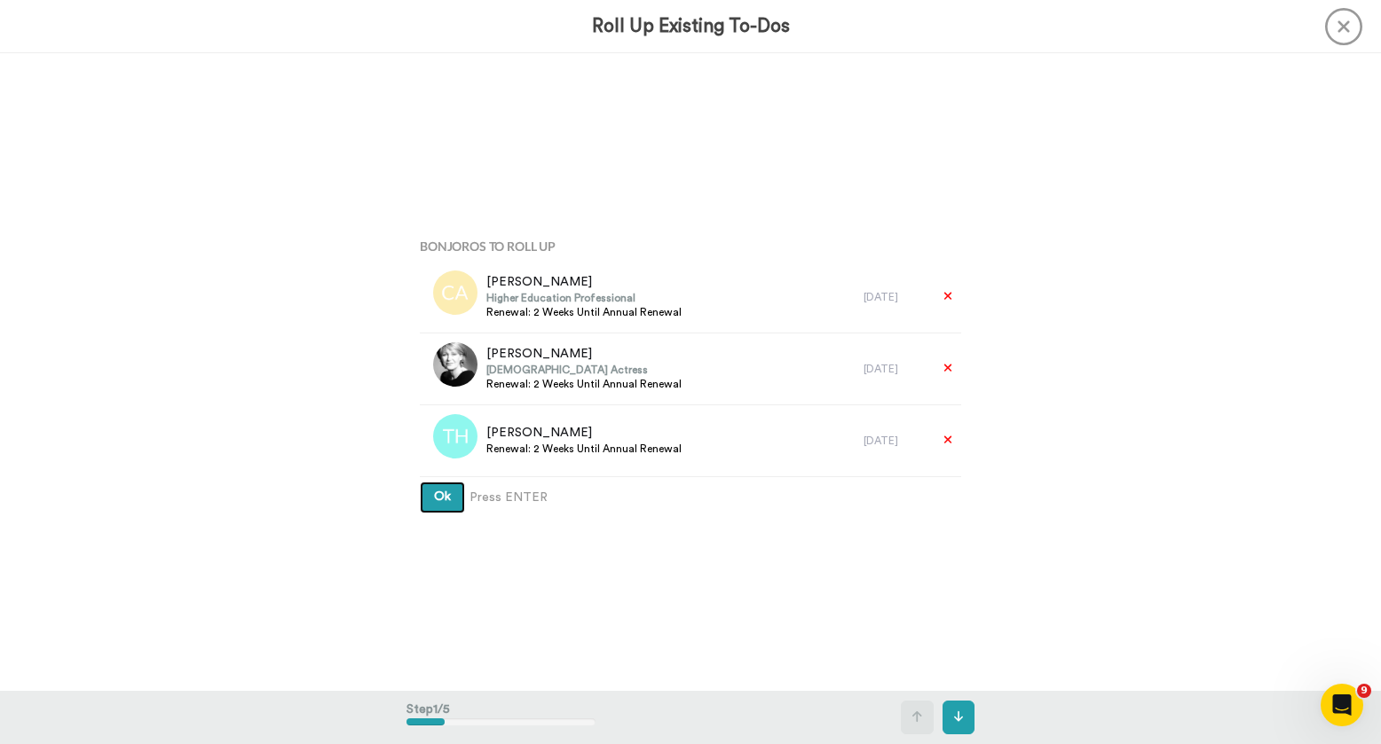
click at [428, 502] on button "Ok" at bounding box center [442, 498] width 45 height 32
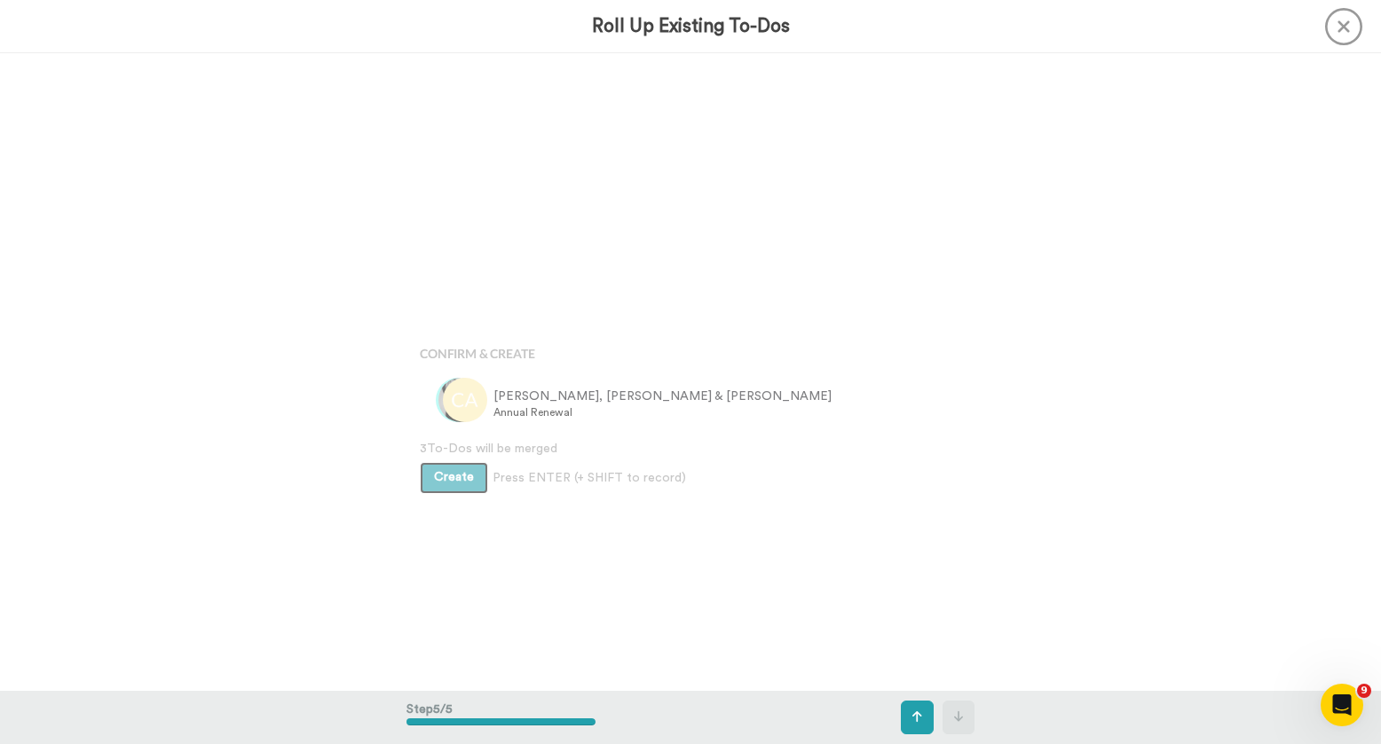
scroll to position [2551, 0]
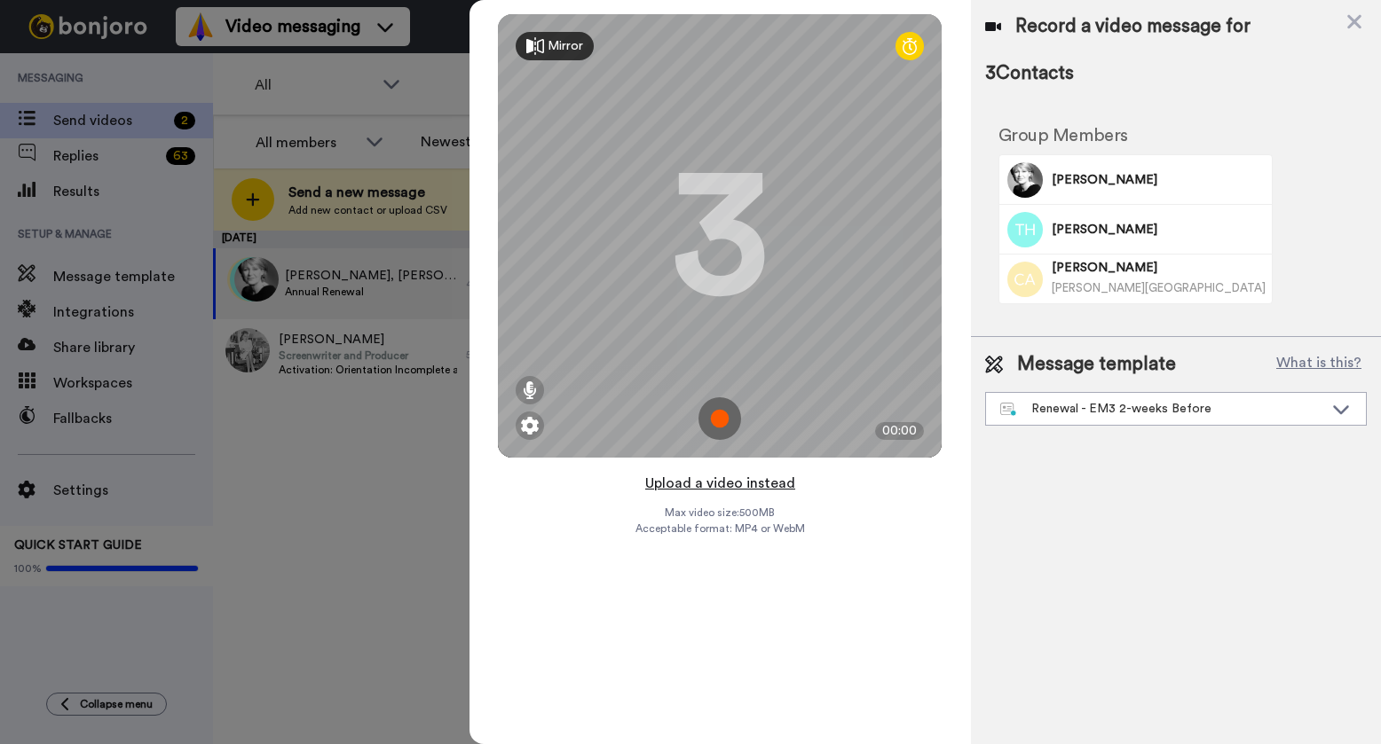
click at [709, 479] on button "Upload a video instead" at bounding box center [720, 483] width 161 height 23
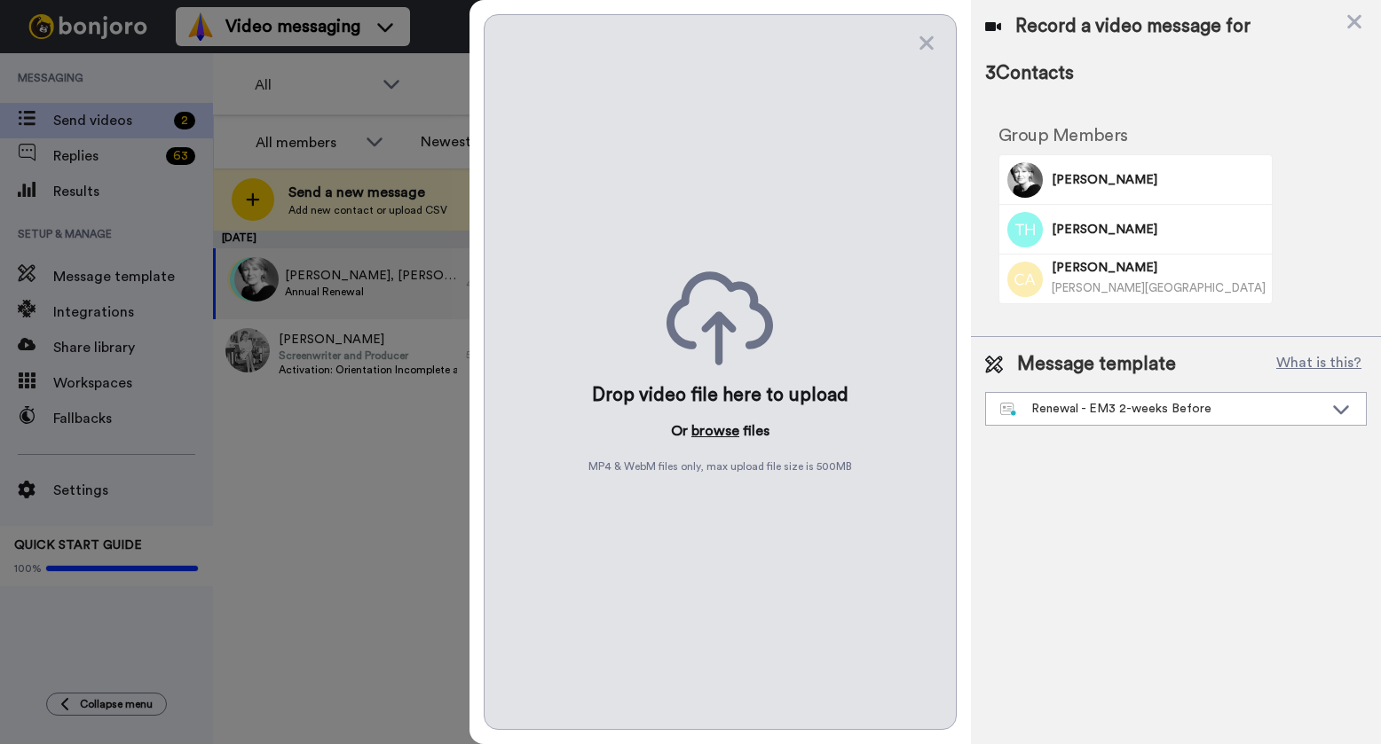
click at [726, 429] on button "browse" at bounding box center [715, 431] width 48 height 21
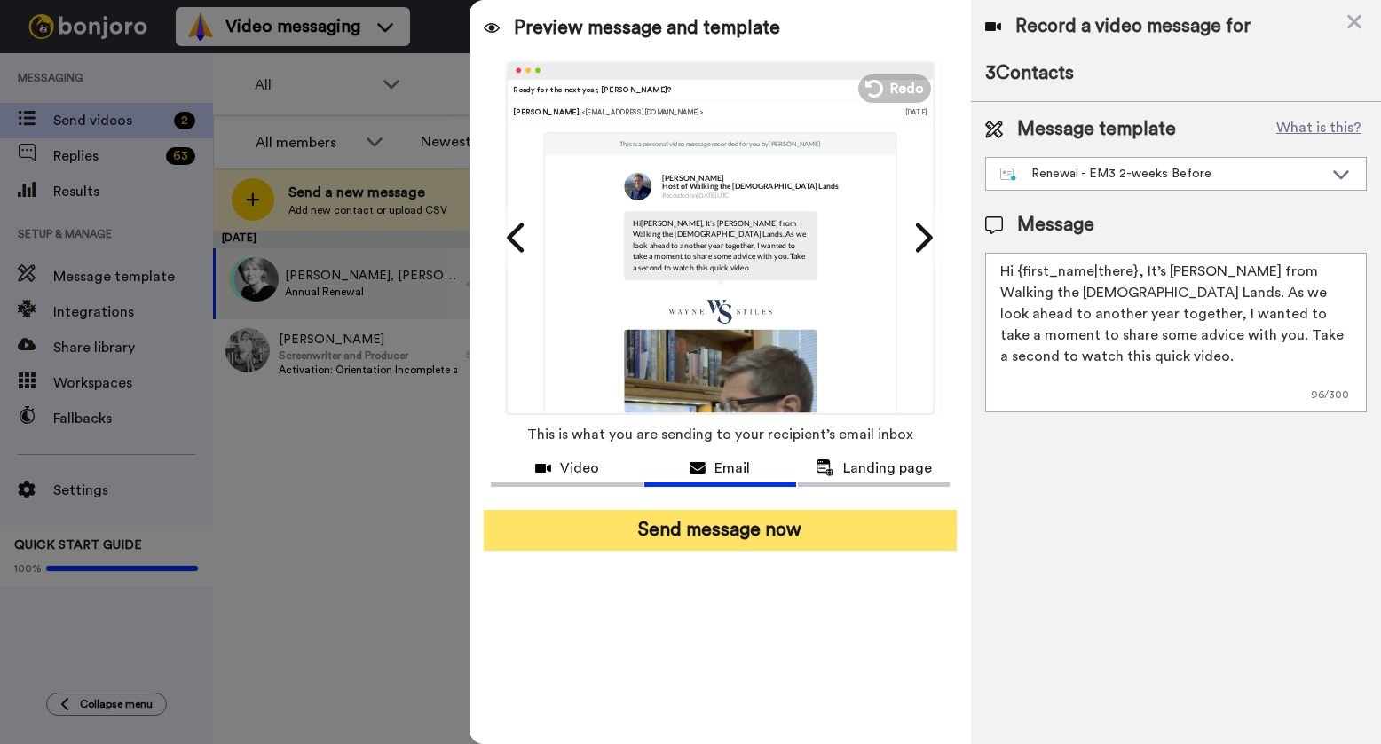
click at [728, 535] on button "Send message now" at bounding box center [720, 530] width 473 height 41
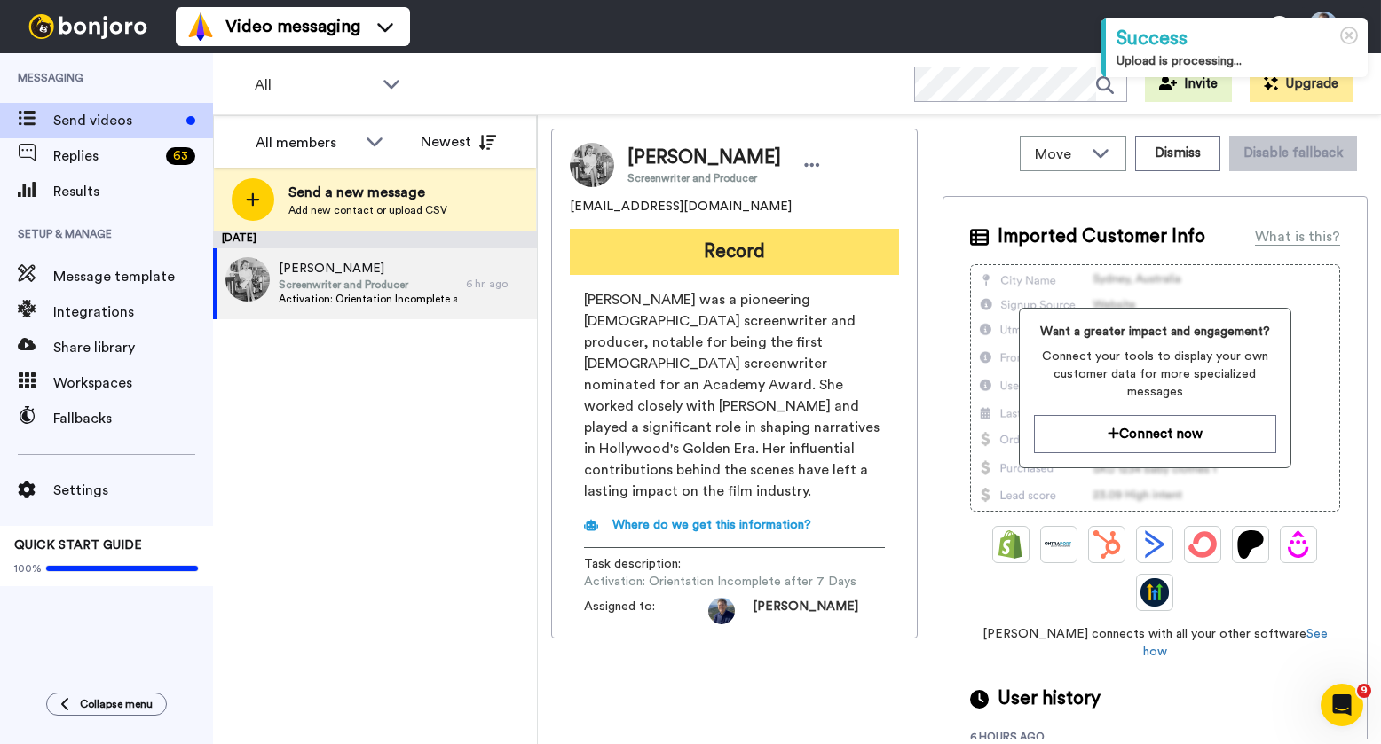
click at [722, 249] on button "Record" at bounding box center [734, 252] width 329 height 46
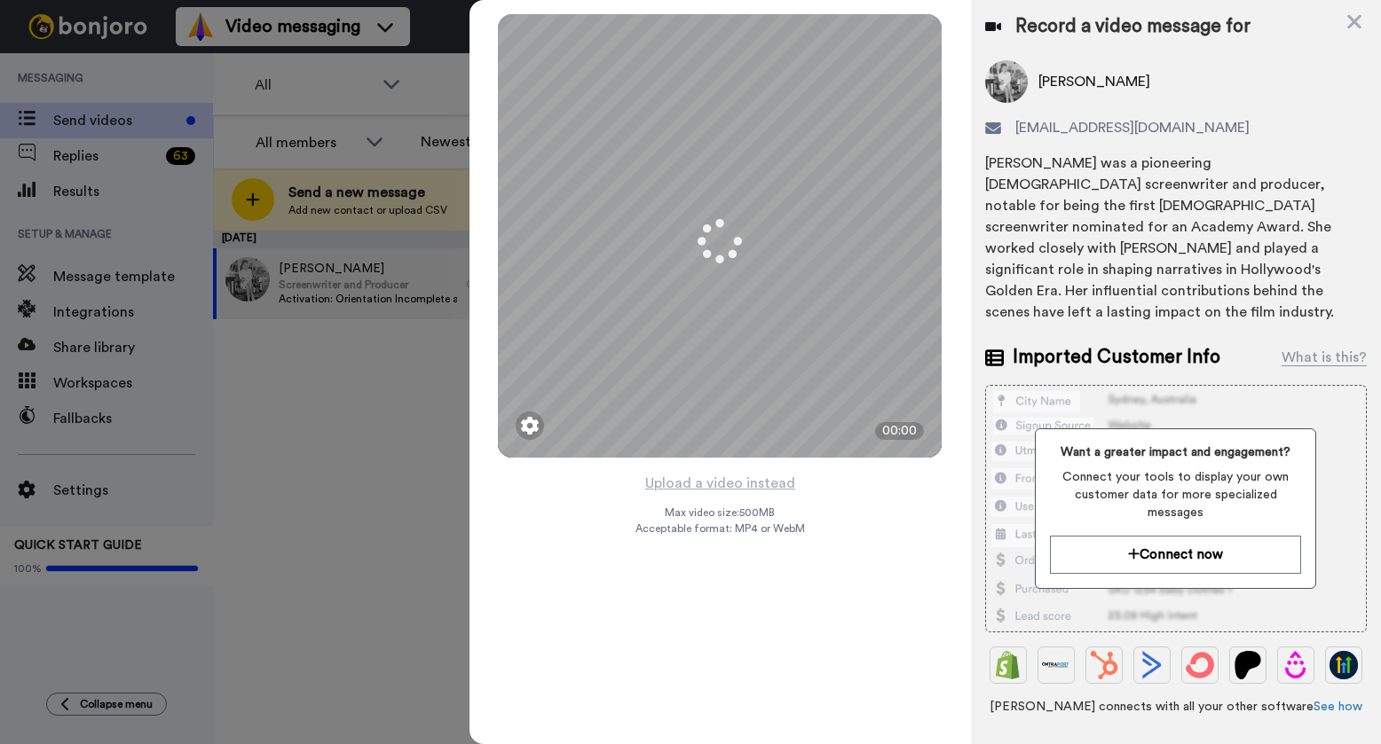
scroll to position [194, 0]
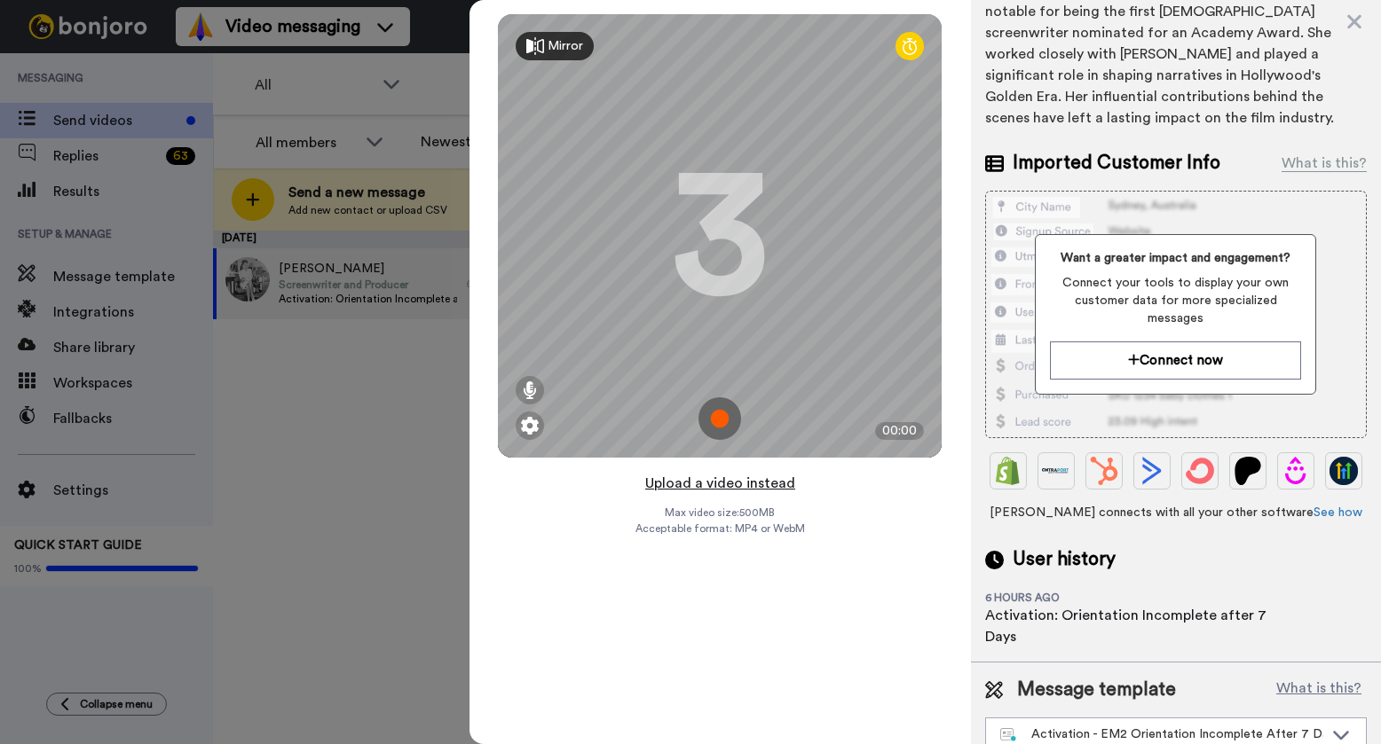
click at [734, 486] on button "Upload a video instead" at bounding box center [720, 483] width 161 height 23
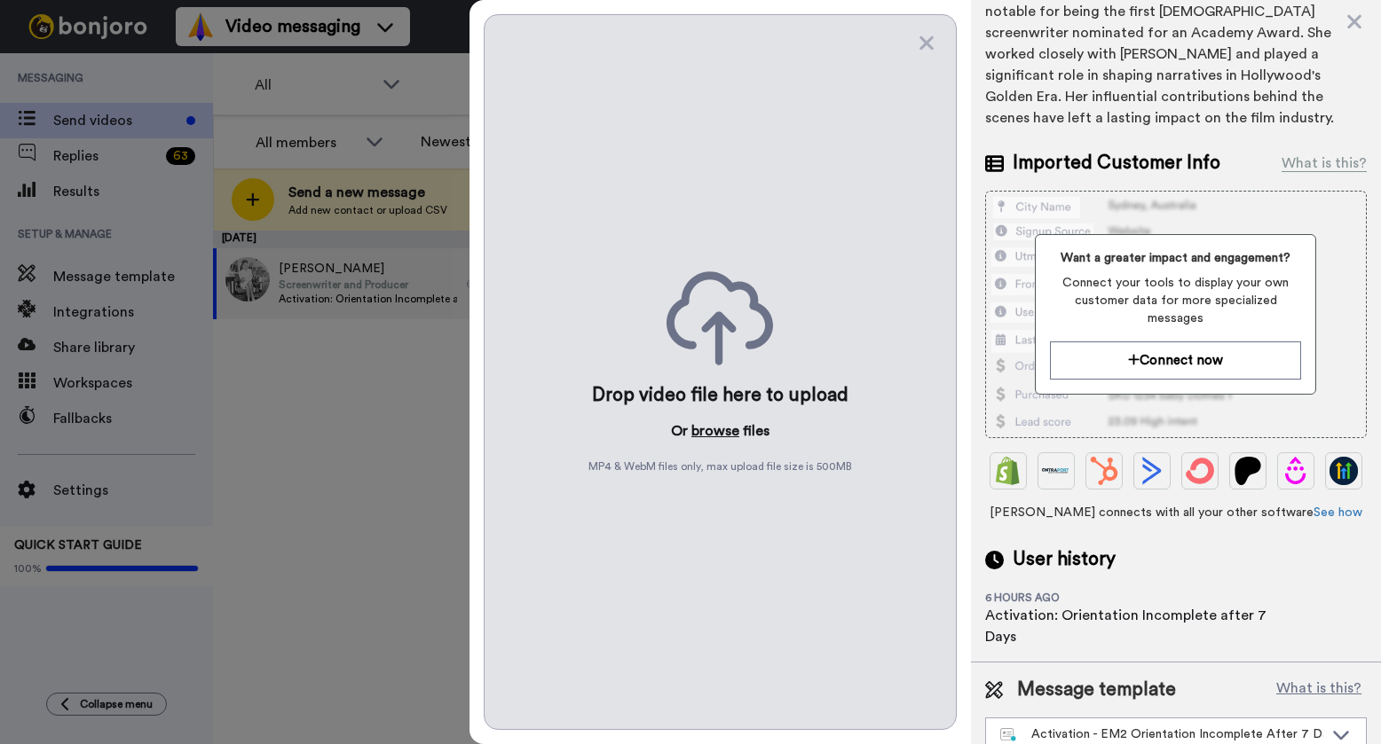
click at [705, 430] on button "browse" at bounding box center [715, 431] width 48 height 21
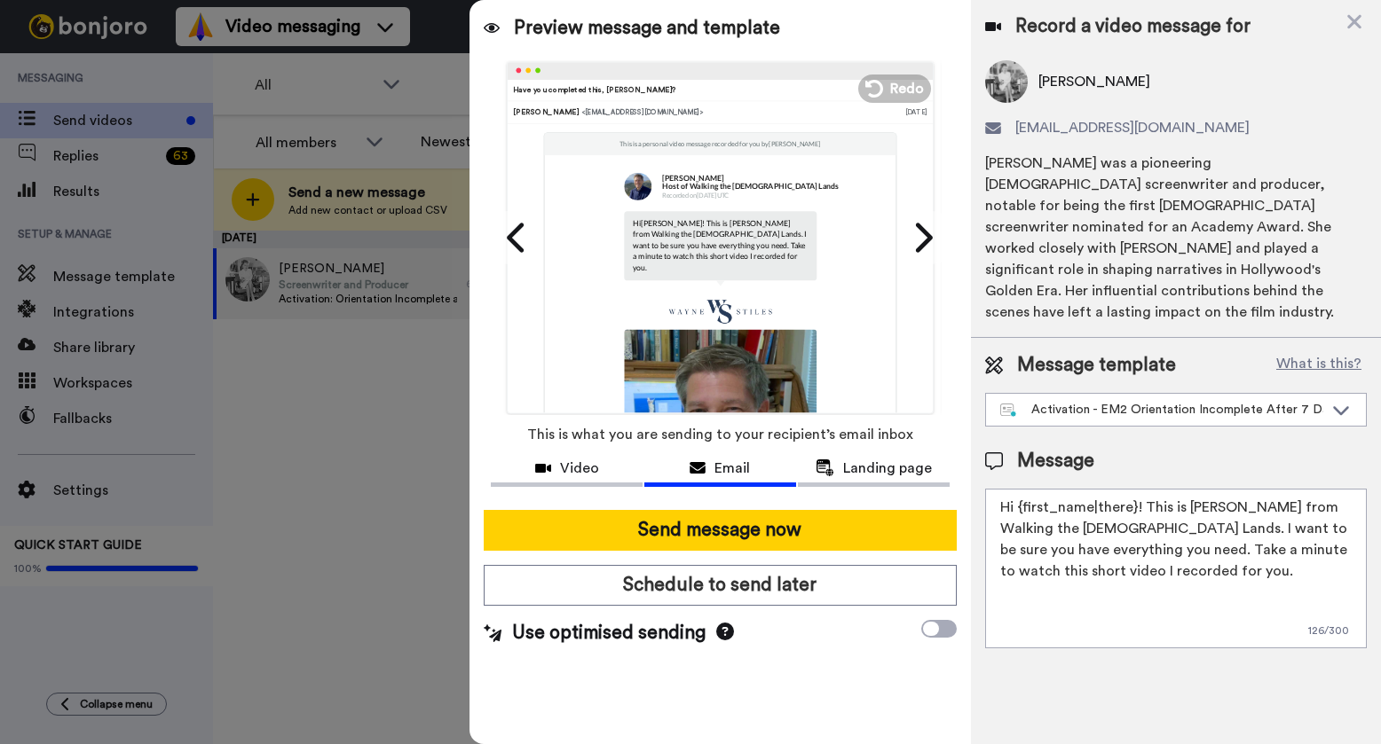
scroll to position [0, 0]
click at [1115, 131] on span "cjharrison13@yahoo.com" at bounding box center [1132, 127] width 234 height 21
copy span "cjharrison13@yahoo.com"
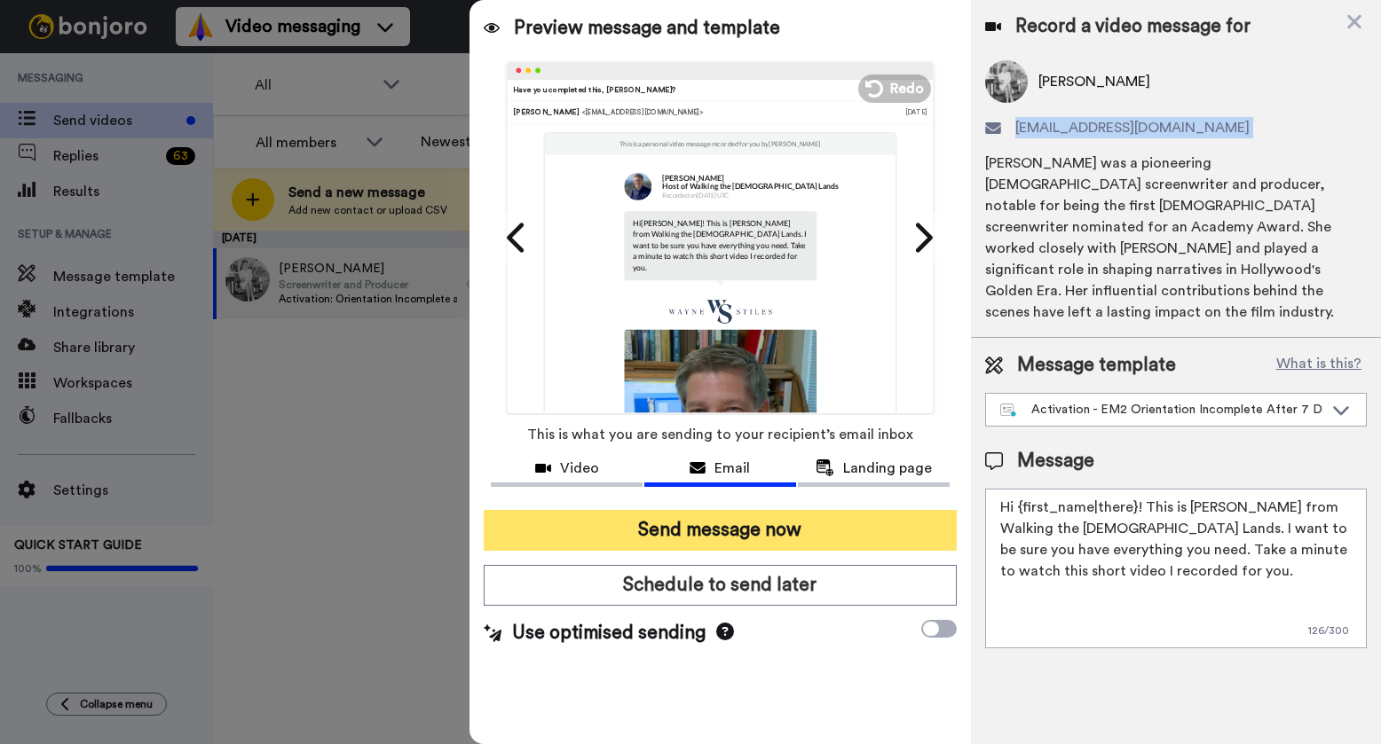
click at [694, 536] on button "Send message now" at bounding box center [720, 530] width 473 height 41
